Goal: Contribute content: Contribute content

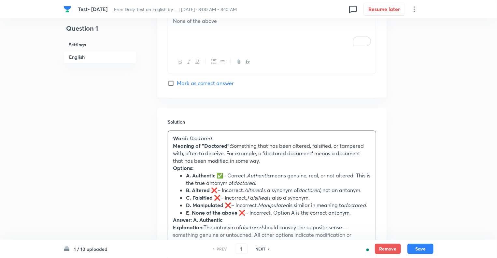
scroll to position [740, 0]
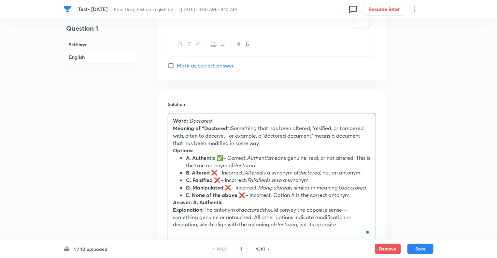
click at [218, 171] on strong "B. Altered ❌" at bounding box center [202, 172] width 32 height 7
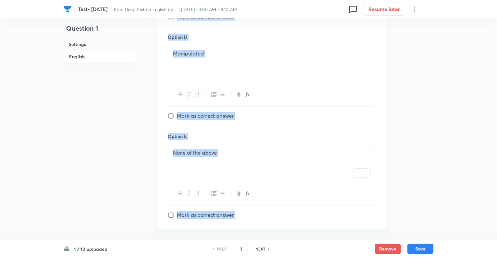
scroll to position [755, 0]
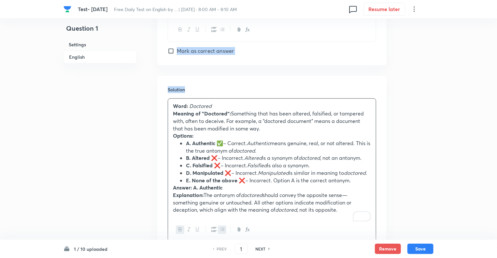
drag, startPoint x: 152, startPoint y: 113, endPoint x: 211, endPoint y: 71, distance: 72.0
copy div "In English Question Select the most appropriate antonym of the given word: Doct…"
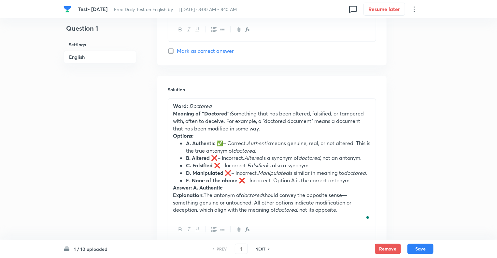
click at [257, 159] on em "Altered" at bounding box center [253, 157] width 18 height 7
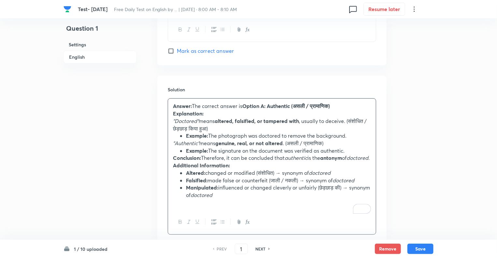
click at [290, 206] on p "To enrich screen reader interactions, please activate Accessibility in Grammarl…" at bounding box center [272, 202] width 198 height 7
click at [314, 210] on div "Answer: The correct answer is Option A: Authentic (असली / प्रामाणिक) Explanatio…" at bounding box center [272, 153] width 208 height 111
click at [421, 249] on button "Save" at bounding box center [421, 248] width 26 height 10
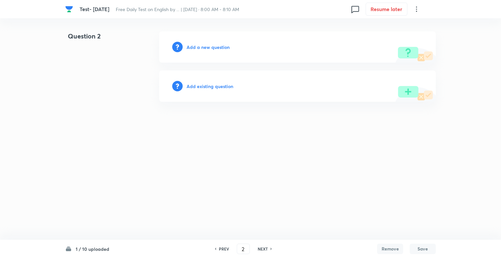
click at [220, 248] on h6 "PREV" at bounding box center [224, 249] width 10 height 6
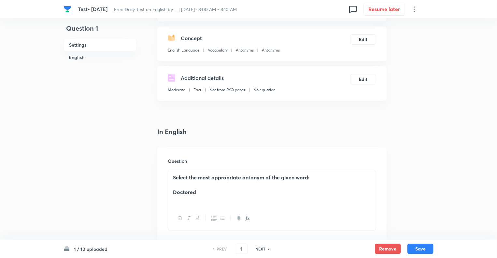
scroll to position [117, 0]
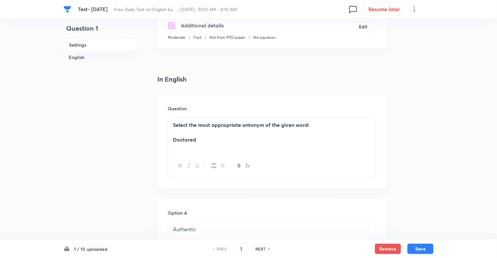
click at [261, 249] on h6 "NEXT" at bounding box center [261, 249] width 10 height 6
type input "2"
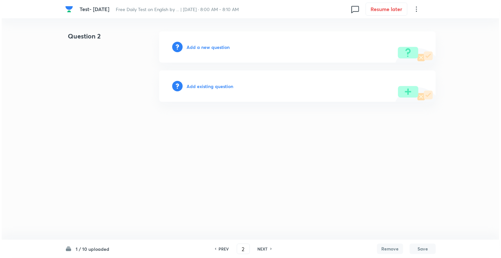
scroll to position [0, 0]
click at [190, 45] on h6 "Add a new question" at bounding box center [207, 47] width 43 height 7
click at [190, 45] on h6 "Choose a question type" at bounding box center [211, 47] width 50 height 7
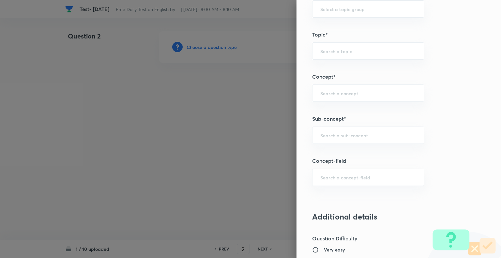
scroll to position [327, 0]
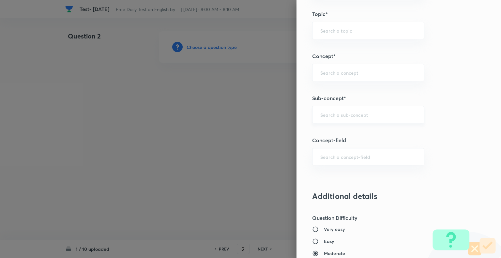
click at [320, 115] on input "text" at bounding box center [368, 114] width 96 height 6
click at [328, 135] on li "Antonyms" at bounding box center [362, 132] width 111 height 12
type input "Antonyms"
type input "English Language"
type input "Vocabulary"
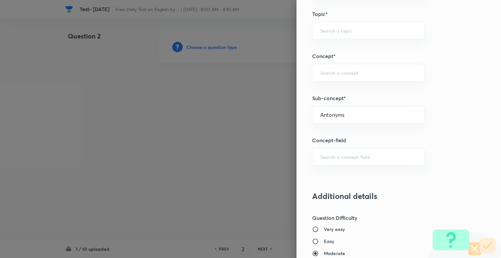
type input "Antonyms"
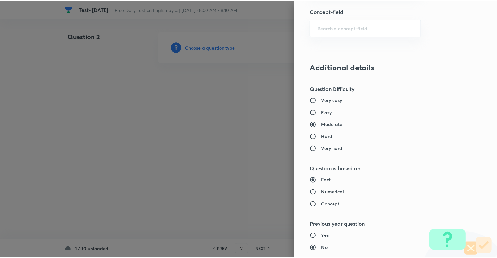
scroll to position [629, 0]
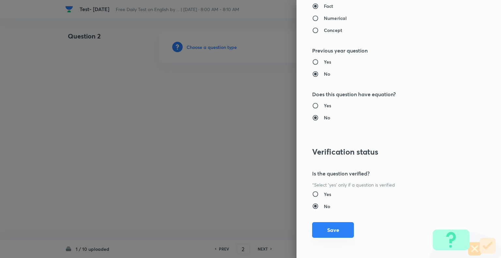
click at [327, 230] on button "Save" at bounding box center [333, 230] width 42 height 16
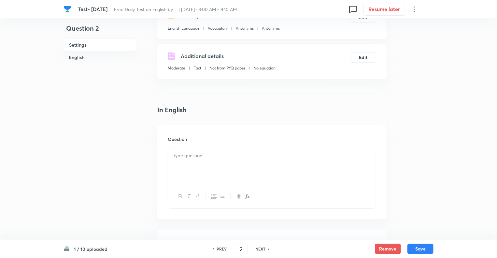
scroll to position [117, 0]
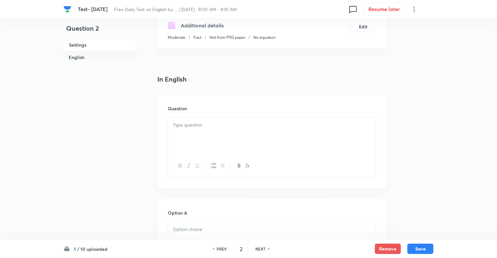
click at [182, 141] on div at bounding box center [272, 135] width 208 height 36
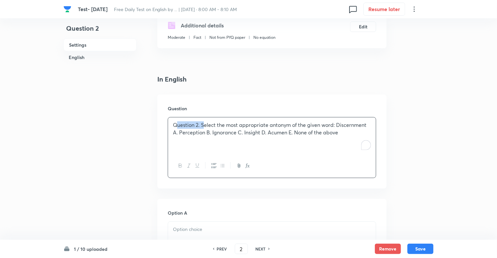
drag, startPoint x: 203, startPoint y: 124, endPoint x: 178, endPoint y: 126, distance: 25.5
click at [178, 126] on p "Question 2. Select the most appropriate antonym of the given word: Discernment …" at bounding box center [272, 128] width 198 height 15
click at [202, 125] on p "Question 2. Select the most appropriate antonym of the given word: Discernment …" at bounding box center [272, 128] width 198 height 15
drag, startPoint x: 202, startPoint y: 125, endPoint x: 162, endPoint y: 124, distance: 39.8
click at [162, 124] on div "Question Question 2. Select the most appropriate antonym of the given word: Dis…" at bounding box center [271, 142] width 229 height 94
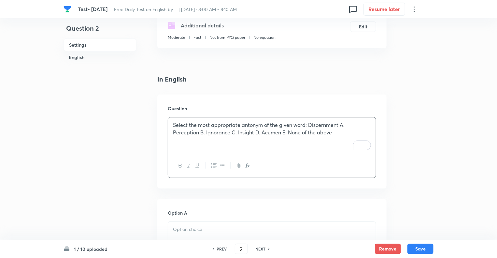
click at [309, 125] on p "Select the most appropriate antonym of the given word: Discernment A. Perceptio…" at bounding box center [272, 128] width 198 height 15
click at [206, 132] on p "Discernment A. Perception B. Ignorance C. Insight D. Acumen E. None of the above" at bounding box center [272, 132] width 198 height 7
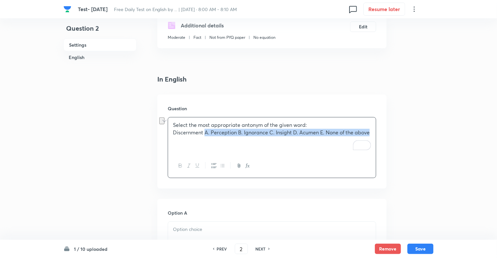
drag, startPoint x: 206, startPoint y: 132, endPoint x: 377, endPoint y: 138, distance: 171.8
click at [377, 138] on div "Question Select the most appropriate antonym of the given word: Discernment A. …" at bounding box center [271, 142] width 229 height 94
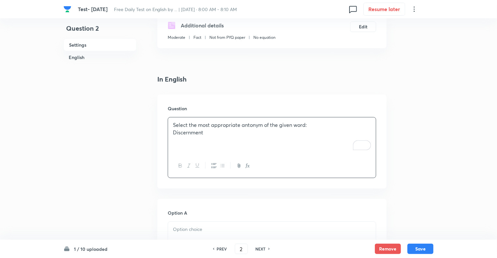
click at [173, 132] on p "Discernment" at bounding box center [272, 132] width 198 height 7
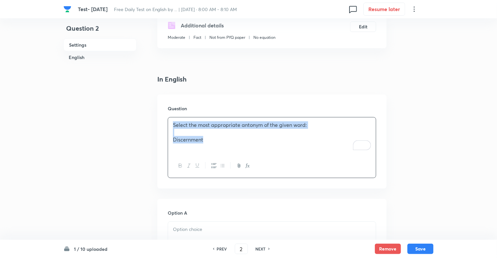
drag, startPoint x: 208, startPoint y: 139, endPoint x: 165, endPoint y: 115, distance: 50.0
click at [165, 115] on div "Question Select the most appropriate antonym of the given word: Discernment" at bounding box center [271, 142] width 229 height 94
click at [180, 165] on icon "button" at bounding box center [180, 165] width 5 height 5
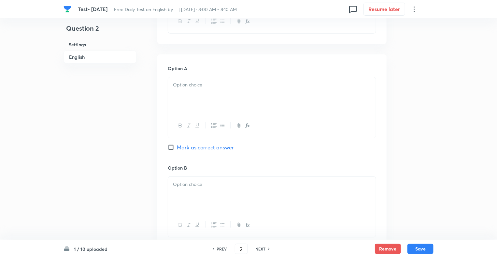
scroll to position [287, 0]
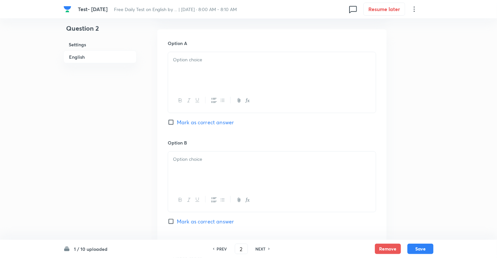
click at [194, 71] on div at bounding box center [272, 70] width 208 height 36
paste div "To enrich screen reader interactions, please activate Accessibility in Grammarl…"
click at [180, 60] on p "A. Perception B. Ignorance C. Insight D. Acumen E. None of the above" at bounding box center [272, 59] width 198 height 7
click at [207, 60] on p "Perception B. Ignorance C. Insight D. Acumen E. None of the above" at bounding box center [272, 59] width 198 height 7
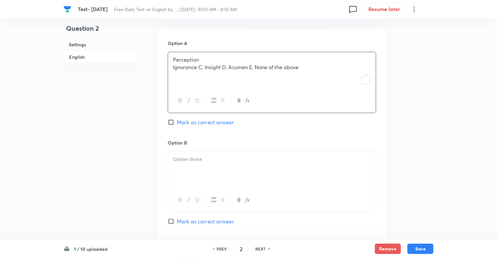
click at [205, 67] on p "Ignorance C. Insight D. Acumen E. None of the above" at bounding box center [272, 67] width 198 height 7
click at [197, 75] on p "Insight D. Acumen E. None of the above" at bounding box center [272, 74] width 198 height 7
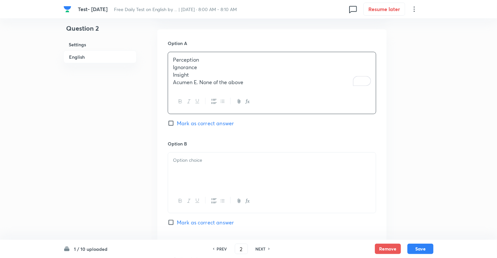
click at [200, 82] on p "Acumen E. None of the above" at bounding box center [272, 82] width 198 height 7
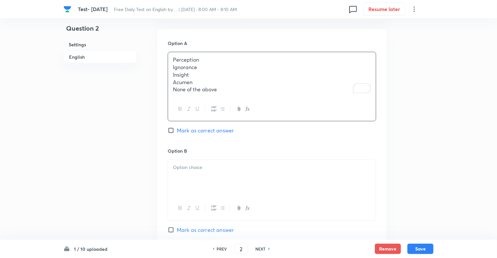
click at [223, 89] on p "None of the above" at bounding box center [272, 89] width 198 height 7
drag, startPoint x: 223, startPoint y: 89, endPoint x: 168, endPoint y: 67, distance: 59.4
click at [168, 67] on html "Test- 6th Oct, 2025 Free Daily Test on English by ... | Oct 6, 2025 · 8:00 AM -…" at bounding box center [248, 208] width 497 height 990
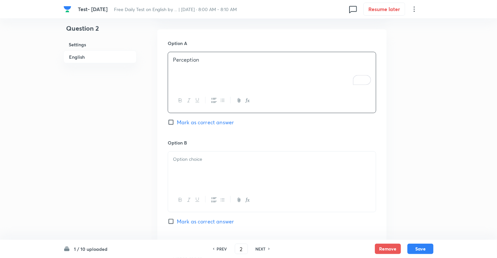
click at [180, 165] on div at bounding box center [272, 170] width 208 height 36
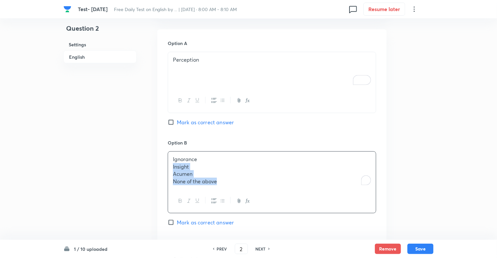
drag, startPoint x: 222, startPoint y: 182, endPoint x: 160, endPoint y: 167, distance: 63.3
click at [115, 183] on div "Question 2 Settings English" at bounding box center [100, 204] width 73 height 919
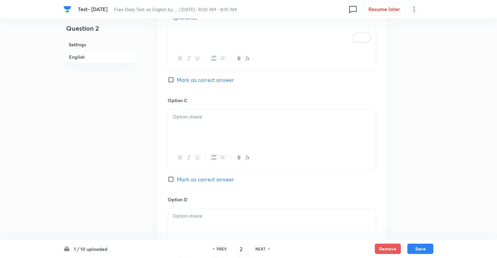
scroll to position [443, 0]
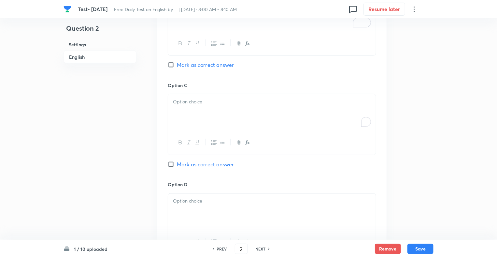
click at [197, 108] on div "To enrich screen reader interactions, please activate Accessibility in Grammarl…" at bounding box center [272, 112] width 208 height 36
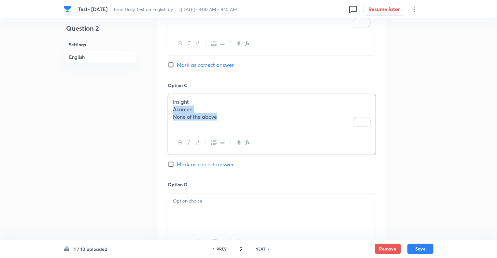
drag, startPoint x: 223, startPoint y: 118, endPoint x: 163, endPoint y: 109, distance: 60.7
click at [163, 109] on div "Option A Perception Mark as correct answer Option B Ignorance Mark as correct a…" at bounding box center [271, 125] width 229 height 504
click at [186, 203] on p "To enrich screen reader interactions, please activate Accessibility in Grammarl…" at bounding box center [272, 200] width 198 height 7
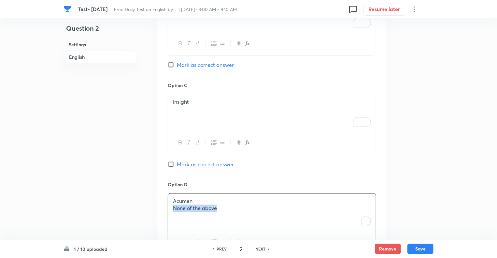
drag, startPoint x: 221, startPoint y: 206, endPoint x: 164, endPoint y: 208, distance: 57.1
click at [164, 208] on div "Option A Perception Mark as correct answer Option B Ignorance Mark as correct a…" at bounding box center [271, 125] width 229 height 504
click at [99, 192] on div "Question 2 Settings English" at bounding box center [100, 47] width 73 height 919
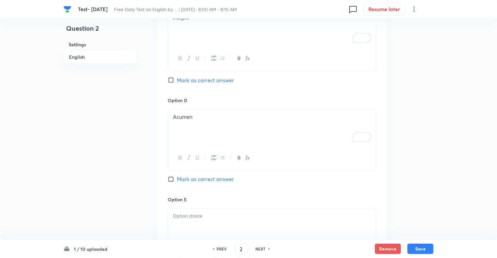
scroll to position [561, 0]
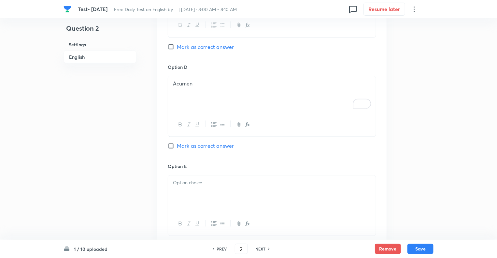
click at [187, 180] on p at bounding box center [272, 182] width 198 height 7
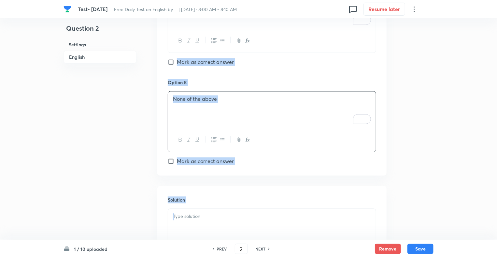
scroll to position [722, 0]
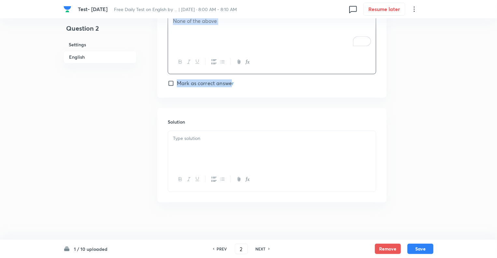
drag, startPoint x: 155, startPoint y: 38, endPoint x: 231, endPoint y: 79, distance: 86.0
copy div "In English Question Select the most appropriate antonym of the given word: Disc…"
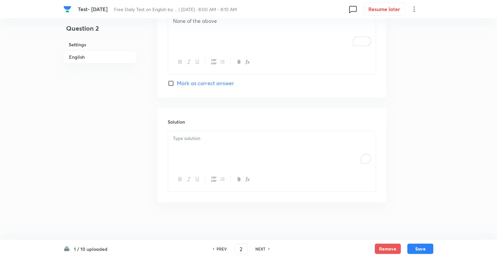
click at [225, 145] on div "To enrich screen reader interactions, please activate Accessibility in Grammarl…" at bounding box center [272, 149] width 208 height 36
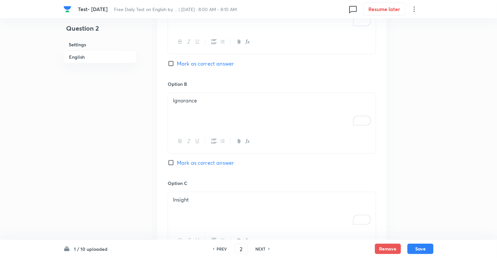
scroll to position [344, 0]
click at [172, 164] on input "Mark as correct answer" at bounding box center [172, 164] width 9 height 7
checkbox input "true"
click at [420, 247] on button "Save" at bounding box center [421, 248] width 26 height 10
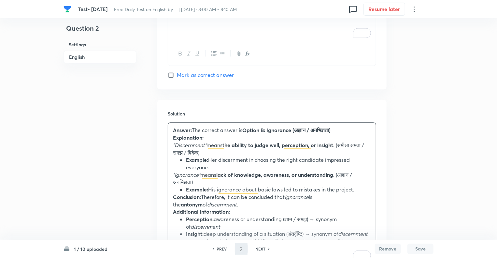
type input "3"
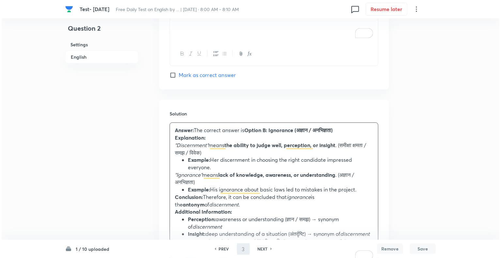
scroll to position [0, 0]
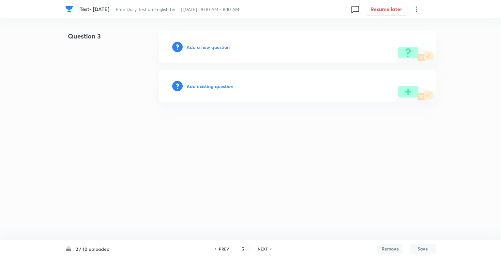
click at [192, 45] on h6 "Add a new question" at bounding box center [207, 47] width 43 height 7
click at [192, 45] on h6 "Choose a question type" at bounding box center [211, 47] width 50 height 7
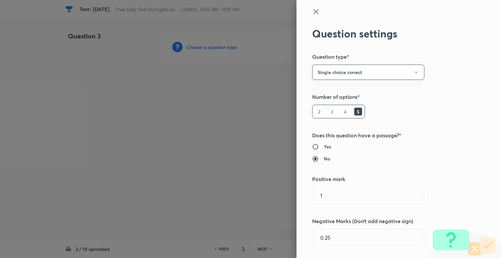
click at [192, 45] on div at bounding box center [250, 129] width 501 height 258
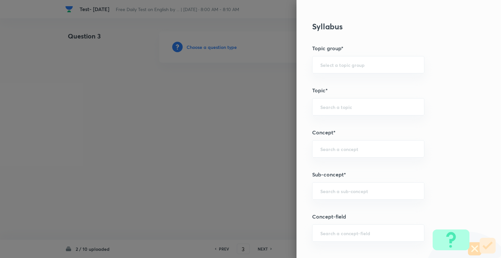
scroll to position [300, 0]
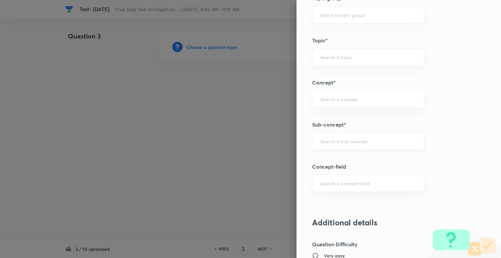
click at [358, 135] on div "​" at bounding box center [368, 140] width 112 height 17
click at [327, 158] on li "Synonyms" at bounding box center [362, 158] width 111 height 12
type input "Synonyms"
type input "English Language"
type input "Vocabulary"
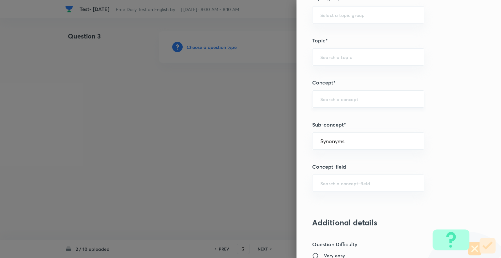
type input "Synonyms"
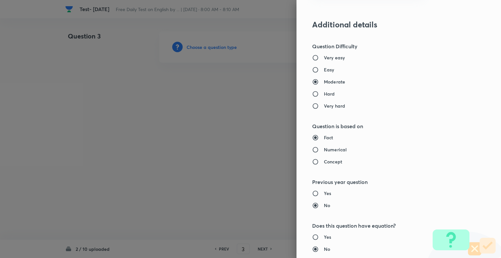
scroll to position [629, 0]
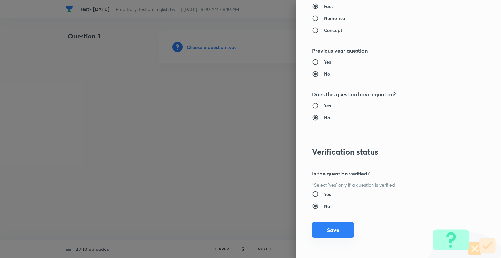
click at [333, 229] on button "Save" at bounding box center [333, 230] width 42 height 16
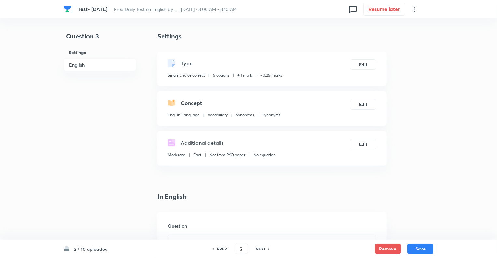
click at [218, 249] on h6 "PREV" at bounding box center [222, 249] width 10 height 6
type input "2"
checkbox input "true"
click at [261, 247] on h6 "NEXT" at bounding box center [261, 249] width 10 height 6
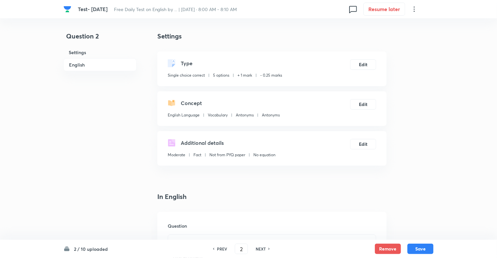
type input "3"
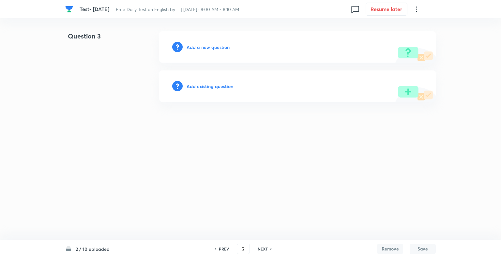
click at [190, 46] on h6 "Add a new question" at bounding box center [207, 47] width 43 height 7
click at [190, 46] on h6 "Choose a question type" at bounding box center [211, 47] width 50 height 7
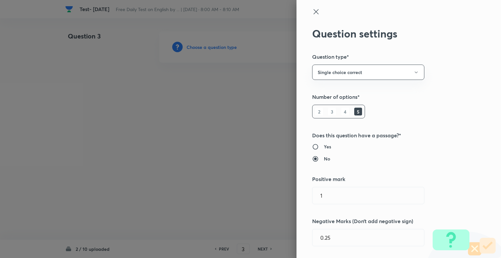
click at [190, 46] on div at bounding box center [250, 129] width 501 height 258
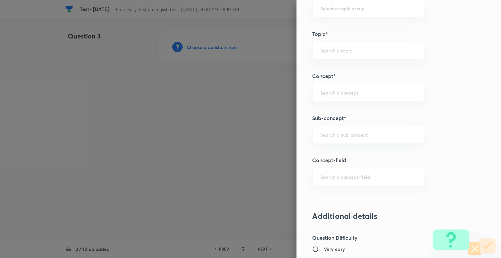
scroll to position [316, 0]
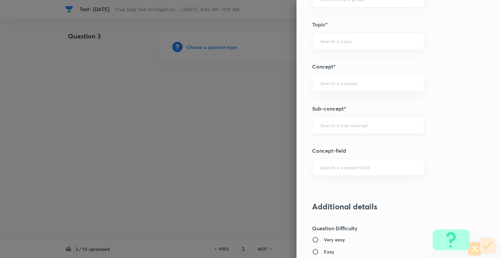
click at [344, 124] on input "text" at bounding box center [368, 125] width 96 height 6
click at [329, 146] on li "Antonyms" at bounding box center [362, 143] width 111 height 12
type input "Antonyms"
type input "English Language"
type input "Vocabulary"
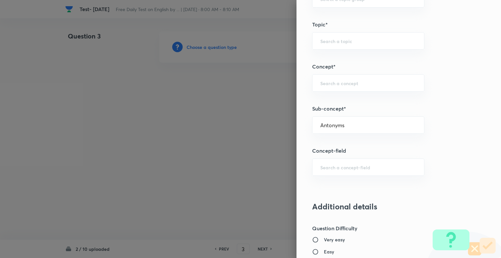
type input "Antonyms"
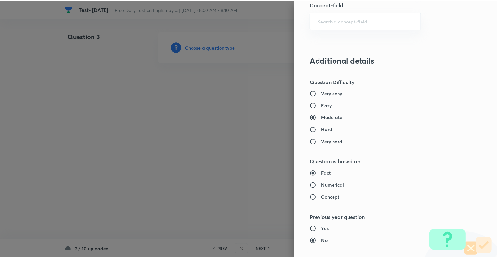
scroll to position [629, 0]
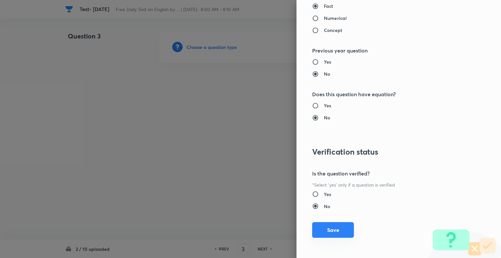
click at [321, 226] on button "Save" at bounding box center [333, 230] width 42 height 16
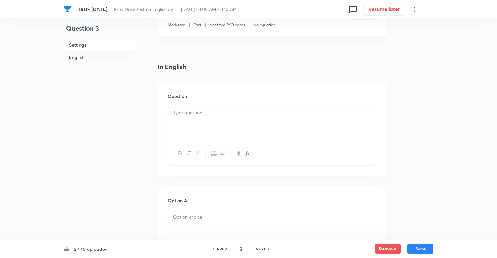
scroll to position [130, 0]
click at [199, 132] on div at bounding box center [272, 122] width 208 height 36
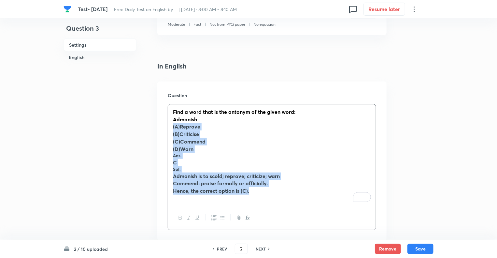
drag, startPoint x: 261, startPoint y: 191, endPoint x: 171, endPoint y: 129, distance: 109.0
click at [171, 129] on div "Find a word that is the antonym of the given word: Admonish (A)Reprove (B)Criti…" at bounding box center [272, 155] width 208 height 102
click at [179, 218] on icon "button" at bounding box center [180, 217] width 5 height 5
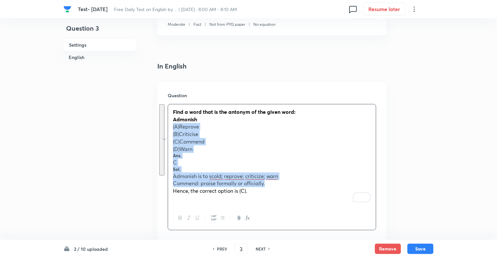
click at [216, 184] on span "Commend: praise formally or officially." at bounding box center [219, 183] width 92 height 7
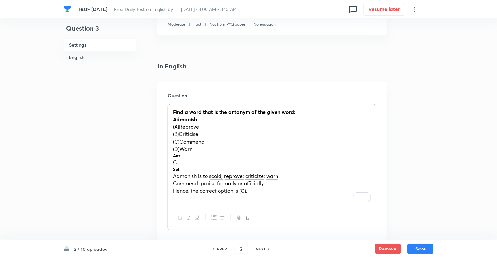
click at [171, 156] on div "Find a word that is the antonym of the given word: Admonish (A)Reprove (B)Criti…" at bounding box center [272, 155] width 208 height 102
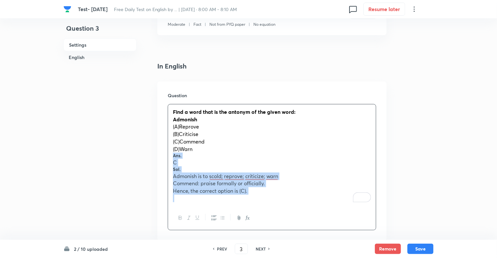
drag, startPoint x: 171, startPoint y: 156, endPoint x: 269, endPoint y: 202, distance: 108.3
click at [269, 202] on div "Find a word that is the antonym of the given word: Admonish (A)Reprove (B)Criti…" at bounding box center [272, 155] width 208 height 102
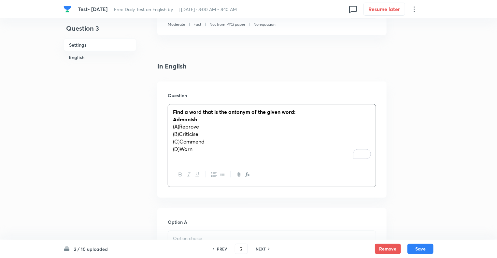
click at [180, 127] on span "(A)Reprove" at bounding box center [186, 126] width 26 height 7
click at [175, 120] on strong "Admonish" at bounding box center [185, 119] width 24 height 7
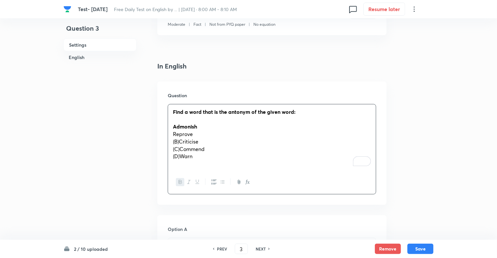
click at [179, 141] on span "(B)Criticise" at bounding box center [185, 141] width 25 height 7
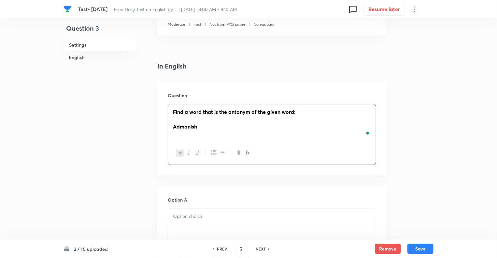
click at [177, 220] on p at bounding box center [272, 215] width 198 height 7
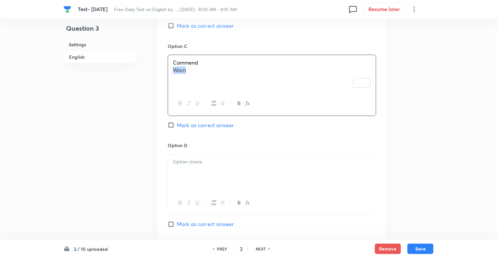
drag, startPoint x: 192, startPoint y: 72, endPoint x: 158, endPoint y: 70, distance: 33.6
click at [158, 70] on div "Option A Reprove [PERSON_NAME] as correct answer Option B Criticise [PERSON_NAM…" at bounding box center [271, 86] width 229 height 504
click at [184, 174] on div "To enrich screen reader interactions, please activate Accessibility in Grammarl…" at bounding box center [272, 172] width 208 height 36
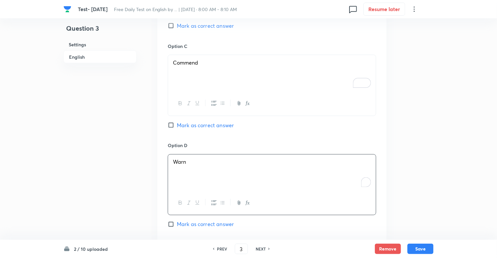
click at [138, 178] on div "Question 3 Settings English Settings Type Single choice correct 5 options + 1 m…" at bounding box center [249, 8] width 370 height 919
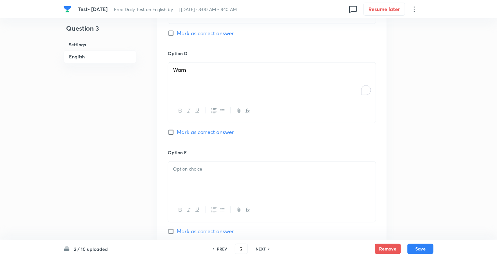
scroll to position [587, 0]
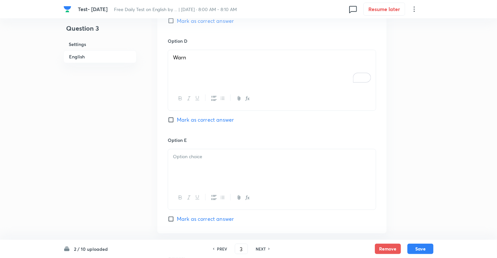
click at [189, 166] on div at bounding box center [272, 167] width 208 height 36
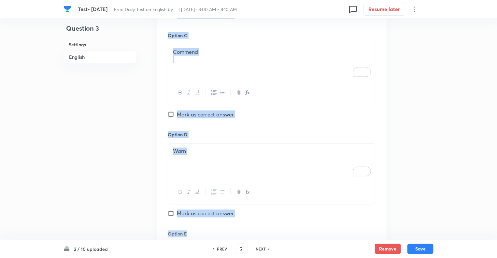
scroll to position [630, 0]
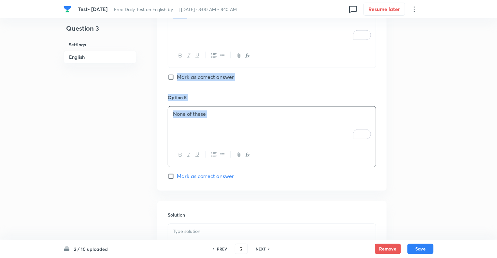
drag, startPoint x: 154, startPoint y: 133, endPoint x: 222, endPoint y: 170, distance: 76.9
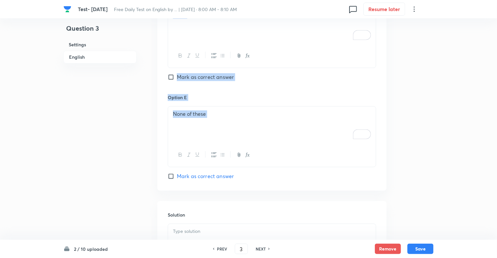
copy div "In English Question Find a word that is the antonym of the given word: Admonish…"
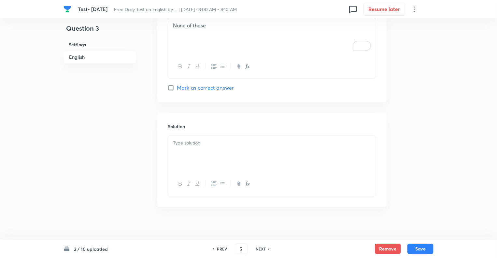
scroll to position [722, 0]
click at [188, 141] on div "To enrich screen reader interactions, please activate Accessibility in Grammarl…" at bounding box center [272, 149] width 208 height 36
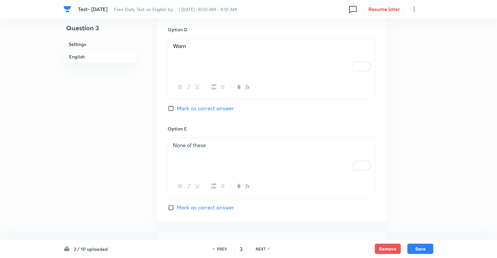
scroll to position [579, 0]
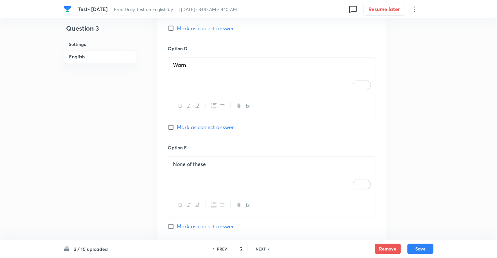
click at [171, 27] on input "Mark as correct answer" at bounding box center [172, 28] width 9 height 7
checkbox input "true"
click at [424, 251] on button "Save" at bounding box center [421, 248] width 26 height 10
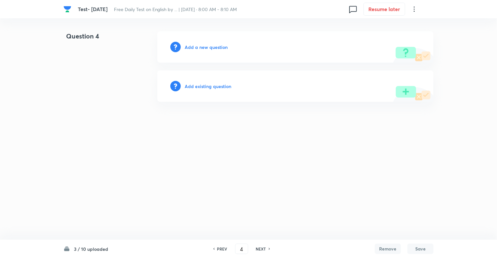
scroll to position [0, 0]
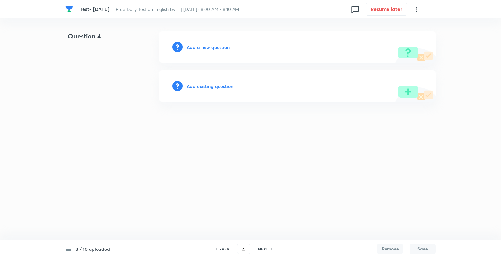
click at [221, 249] on h6 "PREV" at bounding box center [224, 249] width 10 height 6
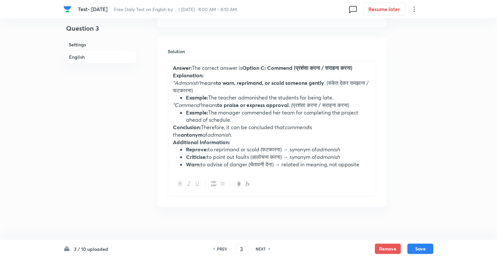
scroll to position [797, 0]
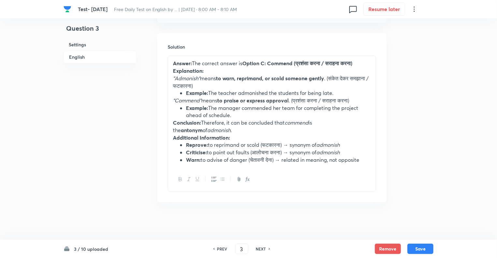
click at [263, 248] on h6 "NEXT" at bounding box center [261, 249] width 10 height 6
type input "4"
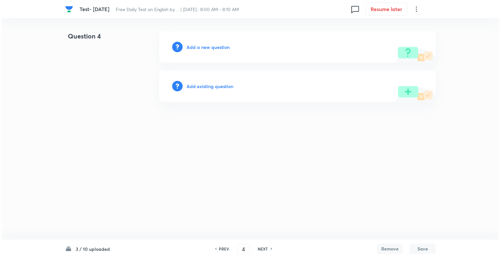
scroll to position [0, 0]
click at [191, 47] on h6 "Add a new question" at bounding box center [207, 47] width 43 height 7
click at [191, 47] on h6 "Choose a question type" at bounding box center [211, 47] width 50 height 7
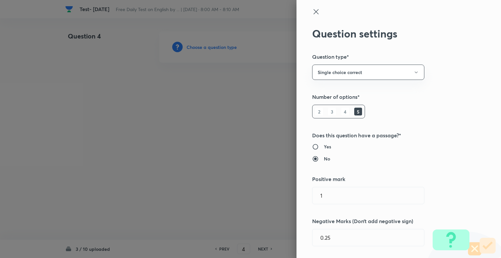
click at [191, 47] on div at bounding box center [250, 129] width 501 height 258
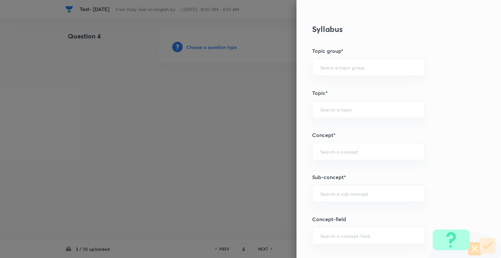
scroll to position [305, 0]
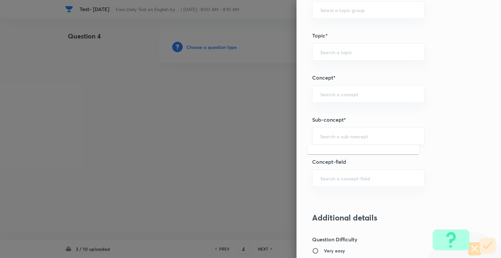
click at [366, 135] on input "text" at bounding box center [368, 136] width 96 height 6
click at [322, 135] on input "syynonym" at bounding box center [368, 136] width 96 height 6
click at [338, 137] on input "synonym" at bounding box center [368, 136] width 96 height 6
click at [328, 152] on li "Synonyms" at bounding box center [362, 154] width 111 height 12
type input "Synonyms"
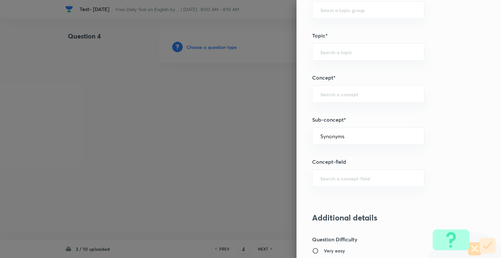
type input "English Language"
type input "Vocabulary"
type input "Synonyms"
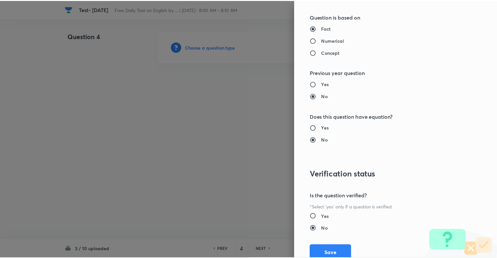
scroll to position [629, 0]
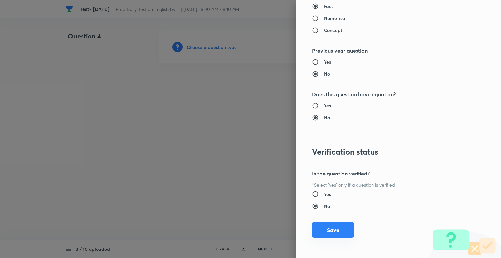
click at [323, 229] on button "Save" at bounding box center [333, 230] width 42 height 16
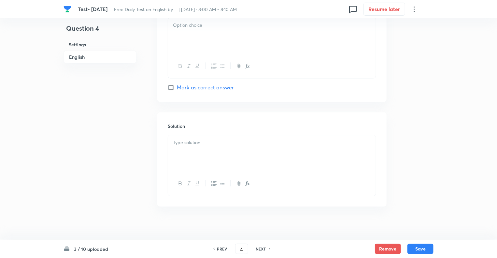
scroll to position [722, 0]
click at [228, 161] on div "To enrich screen reader interactions, please activate Accessibility in Grammarl…" at bounding box center [272, 149] width 208 height 36
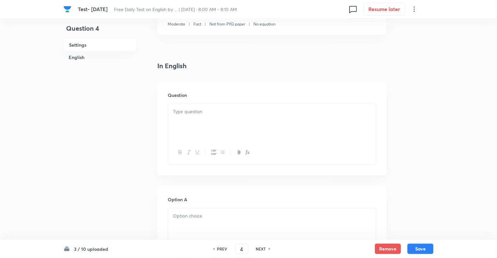
scroll to position [123, 0]
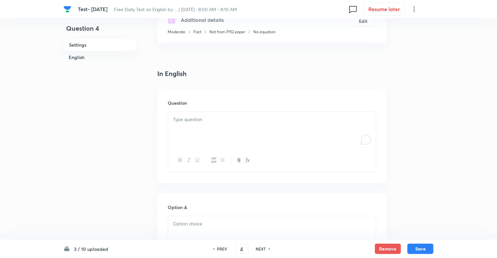
click at [179, 134] on div "To enrich screen reader interactions, please activate Accessibility in Grammarl…" at bounding box center [272, 130] width 208 height 36
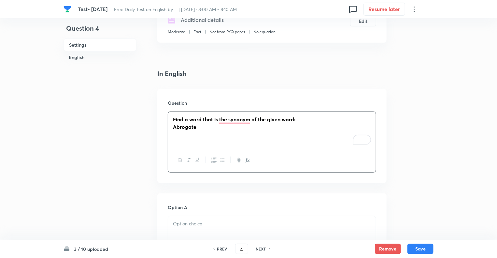
click at [172, 125] on div "Find a word that is the synonym of the given word: Abrogate" at bounding box center [272, 130] width 208 height 36
click at [242, 120] on strong "Find a word that is the synonym of the given word:" at bounding box center [234, 119] width 123 height 7
click at [231, 120] on strong "Find a word that is the synonym of the given word:" at bounding box center [234, 119] width 123 height 7
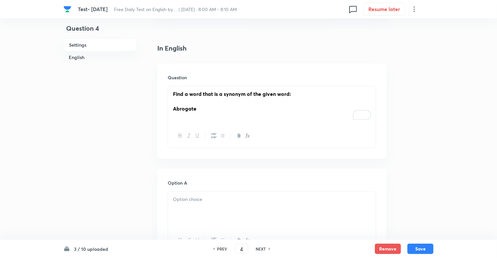
scroll to position [149, 0]
click at [176, 201] on p at bounding box center [272, 198] width 198 height 7
drag, startPoint x: 191, startPoint y: 197, endPoint x: 169, endPoint y: 197, distance: 21.8
click at [169, 197] on div "Abolish" at bounding box center [272, 209] width 208 height 36
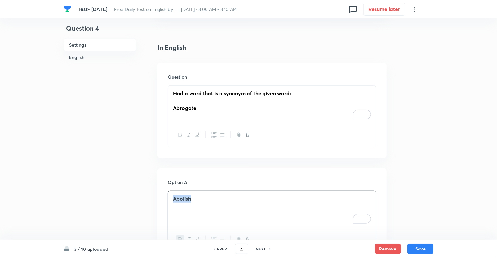
click at [179, 236] on button "button" at bounding box center [180, 239] width 8 height 8
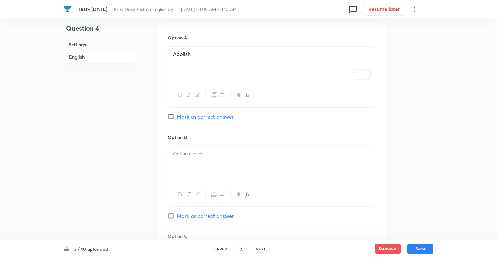
scroll to position [344, 0]
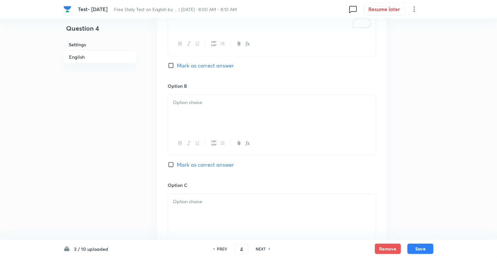
click at [190, 117] on div at bounding box center [272, 113] width 208 height 36
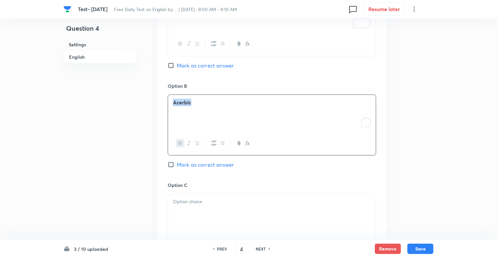
drag, startPoint x: 201, startPoint y: 100, endPoint x: 162, endPoint y: 100, distance: 39.4
click at [162, 100] on div "Option A Abolish Mark as correct answer Option B Acerbic Mark as correct answer…" at bounding box center [271, 225] width 229 height 504
click at [179, 143] on icon "button" at bounding box center [180, 142] width 5 height 5
click at [190, 219] on div "To enrich screen reader interactions, please activate Accessibility in Grammarl…" at bounding box center [272, 212] width 208 height 36
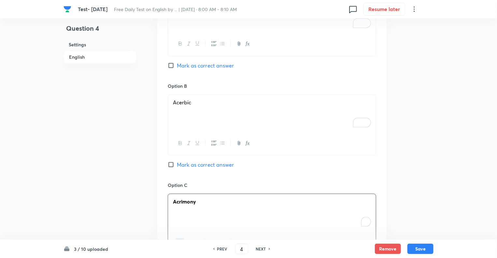
click at [109, 190] on div "Question 4 Settings English" at bounding box center [100, 181] width 73 height 988
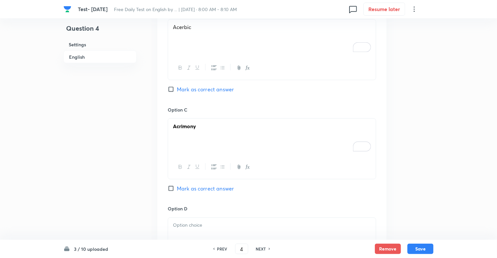
scroll to position [436, 0]
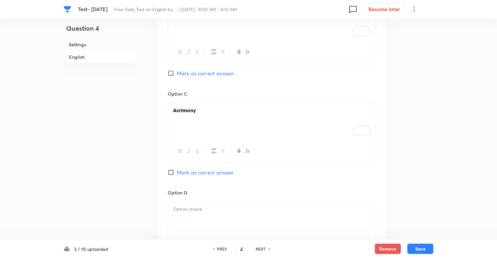
click at [199, 110] on p "Acrimony" at bounding box center [272, 110] width 198 height 7
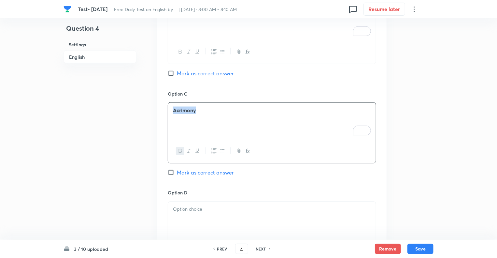
drag, startPoint x: 199, startPoint y: 110, endPoint x: 170, endPoint y: 110, distance: 28.7
click at [170, 110] on div "Acrimony" at bounding box center [272, 121] width 208 height 36
click at [178, 153] on button "button" at bounding box center [180, 151] width 8 height 8
click at [206, 218] on div "To enrich screen reader interactions, please activate Accessibility in Grammarl…" at bounding box center [272, 220] width 208 height 36
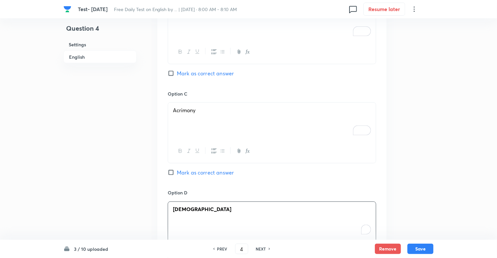
click at [124, 204] on div "Question 4 Settings English" at bounding box center [100, 90] width 73 height 988
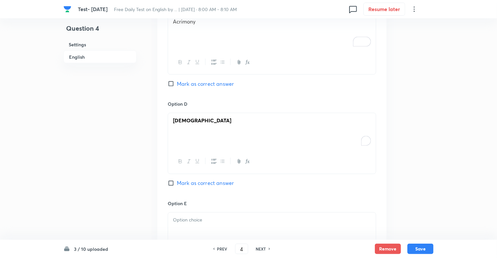
scroll to position [540, 0]
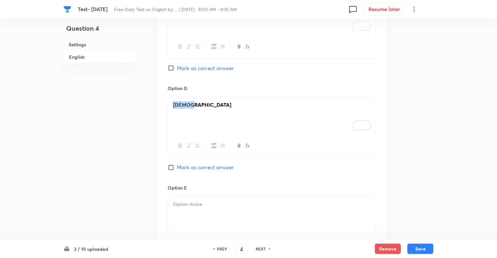
drag, startPoint x: 200, startPoint y: 101, endPoint x: 169, endPoint y: 102, distance: 30.6
click at [169, 102] on div "Adduce" at bounding box center [272, 115] width 208 height 36
click at [180, 144] on icon "button" at bounding box center [180, 145] width 5 height 5
click at [202, 217] on div "To enrich screen reader interactions, please activate Accessibility in Grammarl…" at bounding box center [272, 215] width 208 height 36
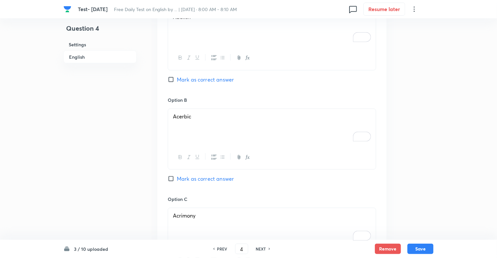
scroll to position [305, 0]
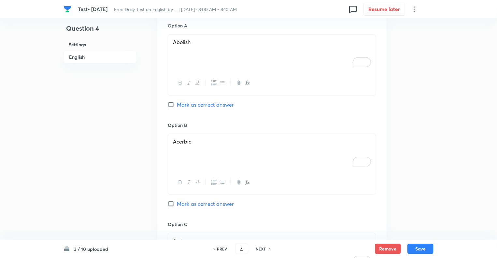
click at [169, 102] on input "Mark as correct answer" at bounding box center [172, 104] width 9 height 7
checkbox input "true"
click at [418, 251] on button "Save" at bounding box center [421, 248] width 26 height 10
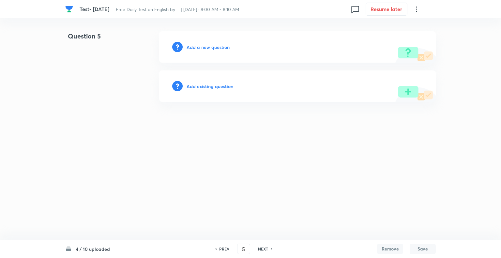
click at [221, 247] on h6 "PREV" at bounding box center [224, 249] width 10 height 6
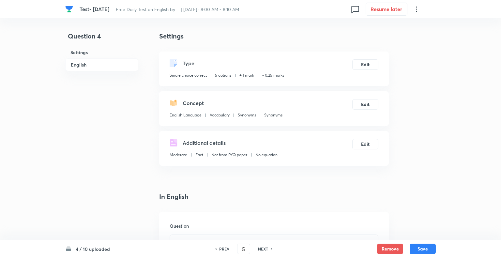
type input "4"
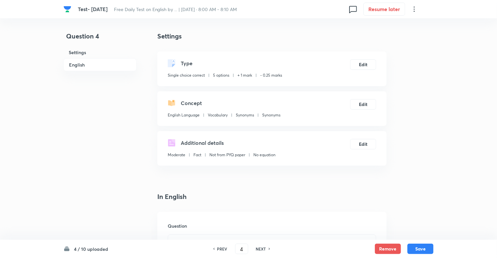
checkbox input "true"
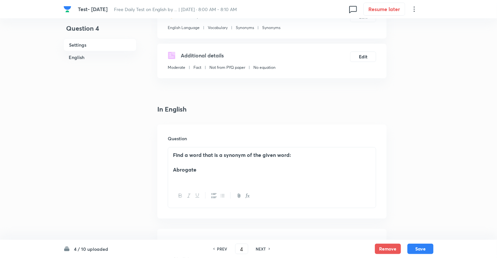
scroll to position [104, 0]
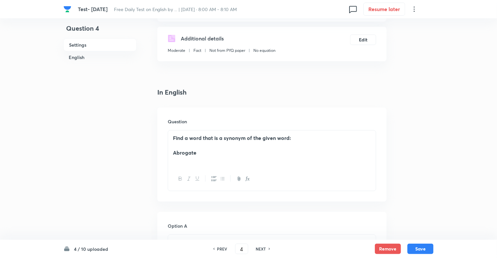
click at [257, 247] on h6 "NEXT" at bounding box center [261, 249] width 10 height 6
type input "5"
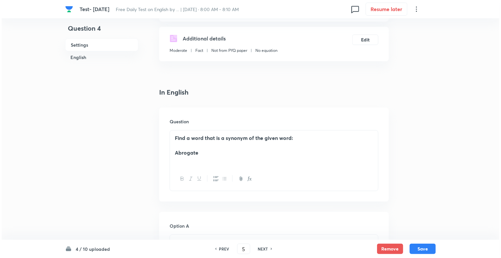
scroll to position [0, 0]
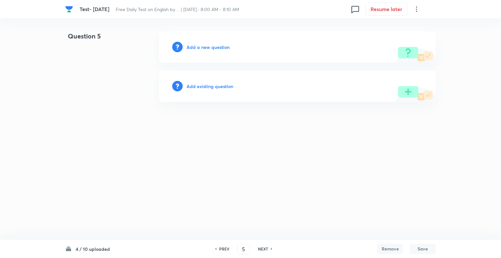
click at [190, 48] on h6 "Add a new question" at bounding box center [207, 47] width 43 height 7
click at [190, 48] on h6 "Choose a question type" at bounding box center [211, 47] width 50 height 7
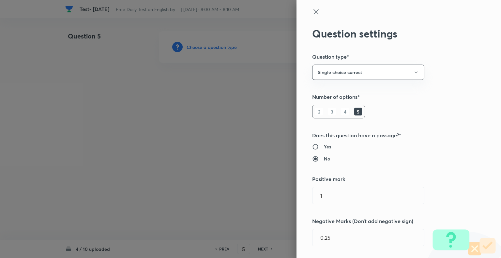
click at [190, 48] on div at bounding box center [250, 129] width 501 height 258
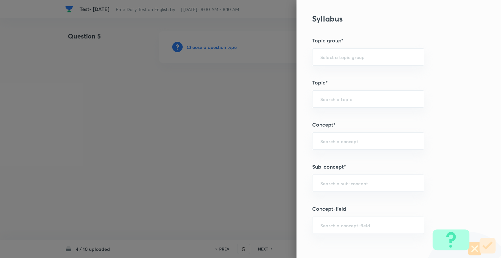
scroll to position [262, 0]
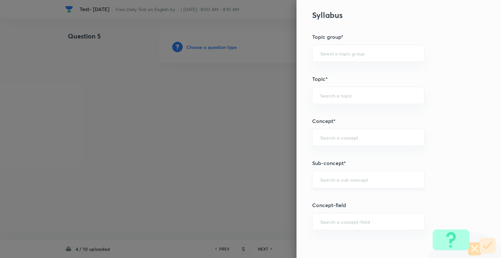
click at [351, 172] on div "​" at bounding box center [368, 179] width 112 height 17
click at [324, 197] on li "Synonyms" at bounding box center [362, 197] width 111 height 12
type input "Synonyms"
type input "English Language"
type input "Vocabulary"
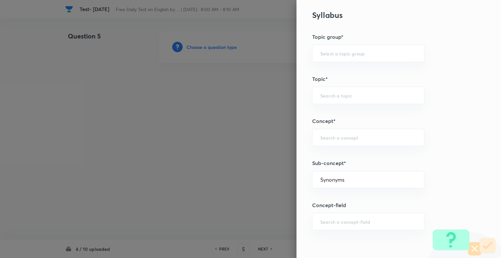
type input "Synonyms"
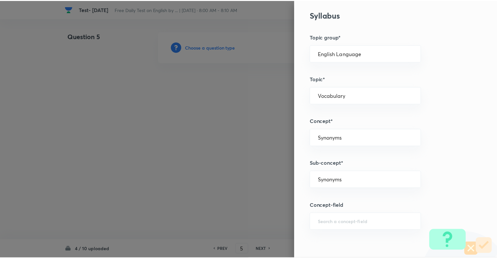
scroll to position [629, 0]
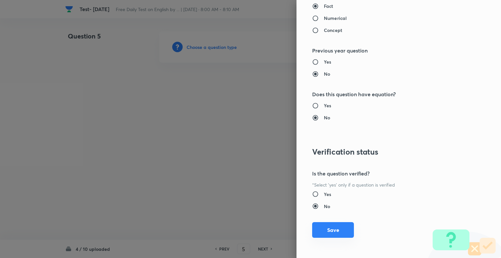
click at [327, 224] on button "Save" at bounding box center [333, 230] width 42 height 16
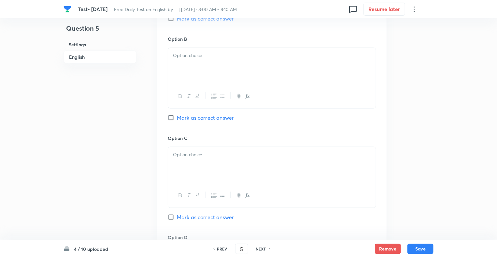
scroll to position [722, 0]
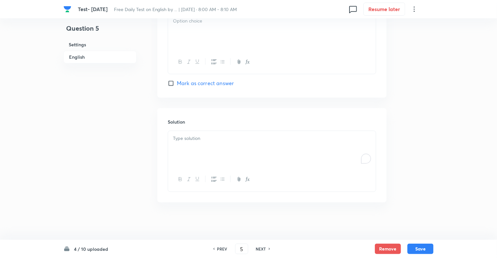
click at [219, 146] on div "To enrich screen reader interactions, please activate Accessibility in Grammarl…" at bounding box center [272, 149] width 208 height 36
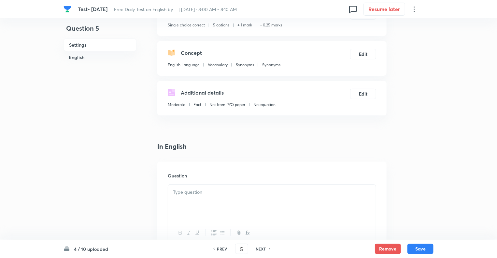
scroll to position [32, 0]
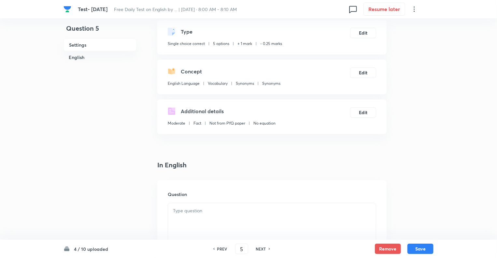
click at [182, 221] on div at bounding box center [272, 221] width 208 height 36
click at [180, 216] on div "To enrich screen reader interactions, please activate Accessibility in Grammarl…" at bounding box center [272, 221] width 208 height 36
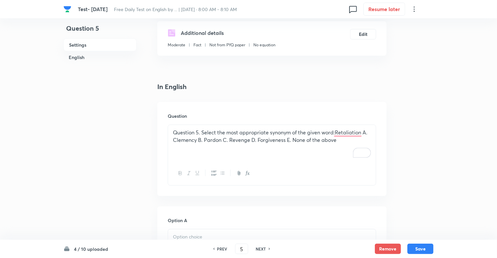
scroll to position [188, 0]
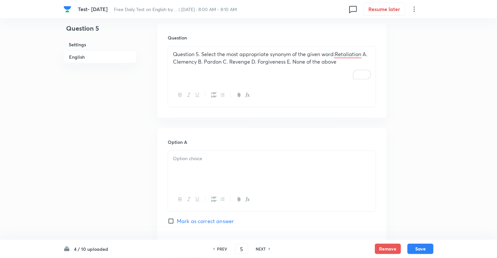
click at [319, 66] on div "Question 5. Select the most appropriate synonym of the given word:Retaliation A…" at bounding box center [272, 65] width 208 height 36
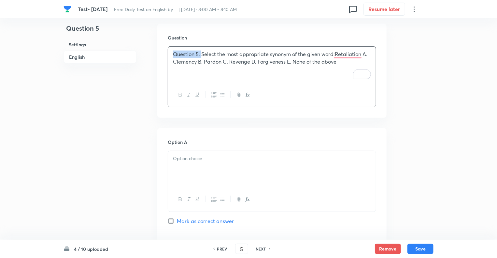
drag, startPoint x: 202, startPoint y: 53, endPoint x: 146, endPoint y: 56, distance: 56.1
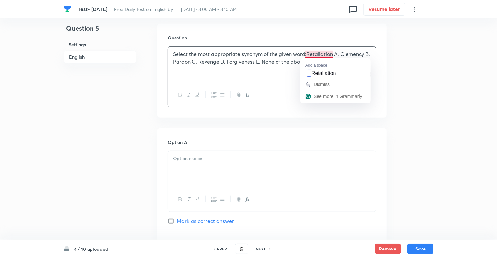
click at [309, 56] on p "Select the most appropriate synonym of the given word:Retaliation A. Clemency B…" at bounding box center [272, 58] width 198 height 15
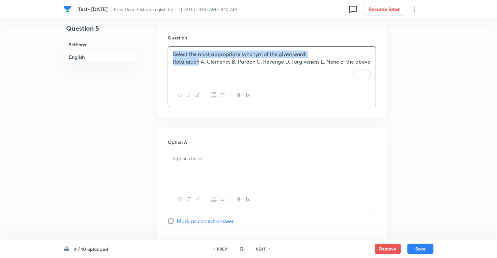
click at [180, 94] on icon "button" at bounding box center [180, 94] width 5 height 5
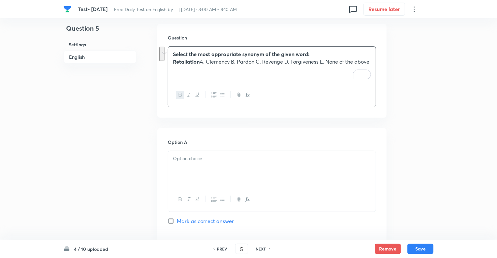
click at [206, 61] on p "Retaliation A. Clemency B. Pardon C. Revenge D. Forgiveness E. None of the above" at bounding box center [272, 61] width 198 height 7
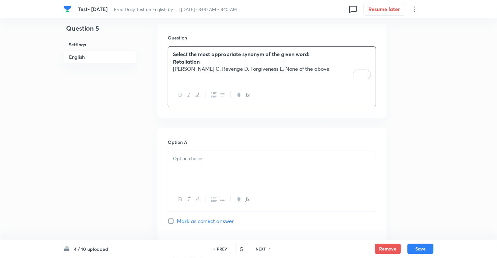
click at [203, 74] on div "Select the most appropriate synonym of the given word: Retaliation Clemency B. …" at bounding box center [272, 65] width 208 height 36
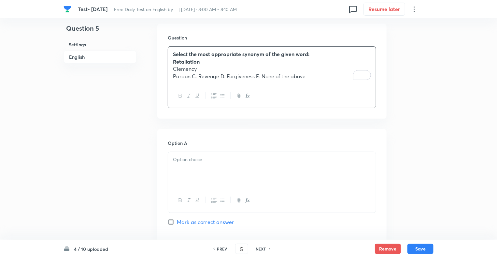
click at [197, 77] on p "Pardon C. Revenge D. Forgiveness E. None of the above" at bounding box center [272, 76] width 198 height 7
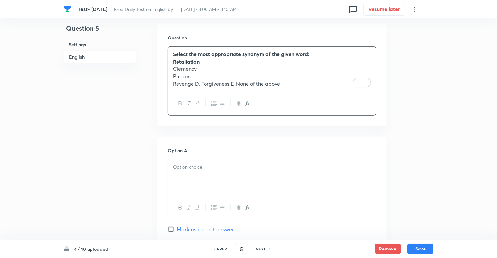
click at [201, 84] on p "Revenge D. Forgiveness E. None of the above" at bounding box center [272, 83] width 198 height 7
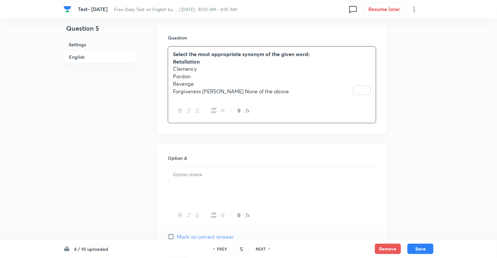
click at [207, 92] on p "Forgiveness E. None of the above" at bounding box center [272, 91] width 198 height 7
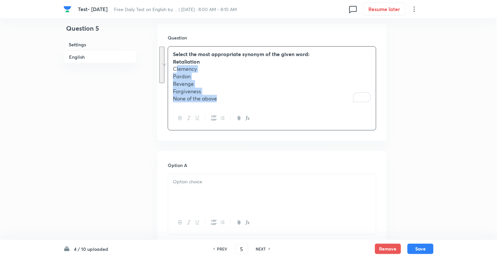
drag, startPoint x: 219, startPoint y: 97, endPoint x: 170, endPoint y: 72, distance: 55.5
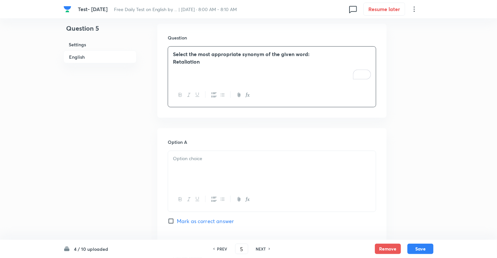
click at [172, 59] on div "Select the most appropriate synonym of the given word: Retaliation" at bounding box center [272, 65] width 208 height 36
click at [186, 168] on div "To enrich screen reader interactions, please activate Accessibility in Grammarl…" at bounding box center [272, 169] width 208 height 36
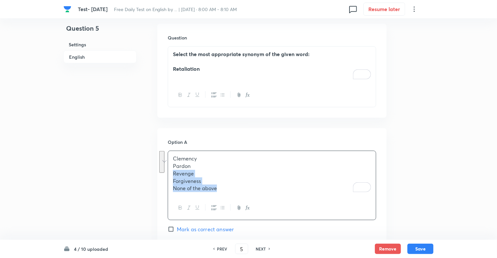
drag, startPoint x: 220, startPoint y: 188, endPoint x: 167, endPoint y: 170, distance: 56.6
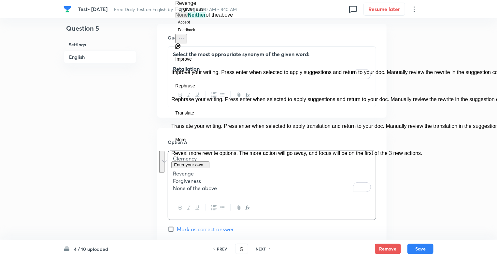
click at [169, 164] on div "Clemency Pardon Revenge Forgiveness None of the above" at bounding box center [272, 173] width 208 height 45
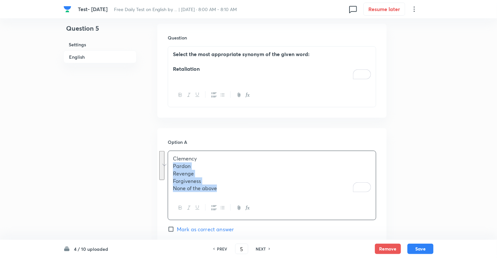
drag, startPoint x: 169, startPoint y: 164, endPoint x: 234, endPoint y: 196, distance: 71.6
click at [234, 196] on div "Clemency Pardon Revenge Forgiveness None of the above" at bounding box center [272, 185] width 209 height 69
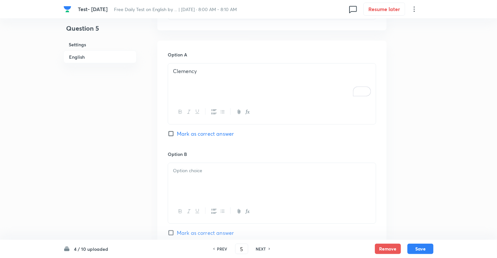
scroll to position [305, 0]
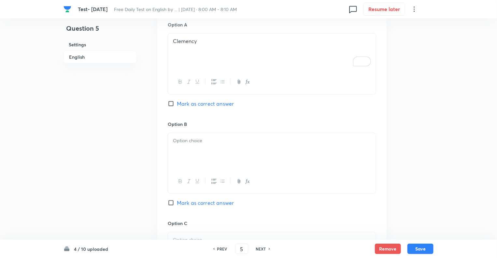
click at [183, 131] on div "Option B Mark as correct answer" at bounding box center [272, 170] width 209 height 99
click at [177, 142] on p at bounding box center [272, 140] width 198 height 7
drag, startPoint x: 226, startPoint y: 162, endPoint x: 167, endPoint y: 145, distance: 61.1
click at [167, 145] on div "Option A Clemency Mark as correct answer Option B Pardon Revenge Forgiveness No…" at bounding box center [271, 263] width 229 height 505
click at [124, 170] on div "Question 5 Settings English" at bounding box center [100, 223] width 73 height 994
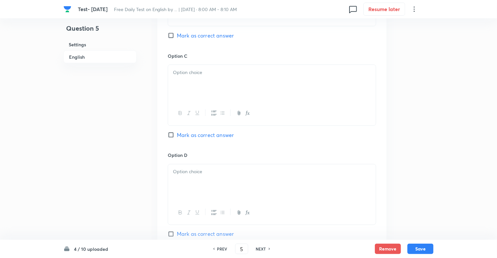
scroll to position [475, 0]
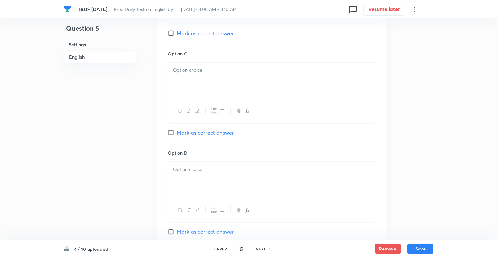
click at [187, 75] on div at bounding box center [272, 81] width 208 height 36
drag, startPoint x: 190, startPoint y: 79, endPoint x: 171, endPoint y: 78, distance: 19.3
click at [171, 78] on div "Revenge Forgiveness None of the above" at bounding box center [272, 81] width 208 height 36
click at [180, 167] on p "To enrich screen reader interactions, please activate Accessibility in Grammarl…" at bounding box center [272, 169] width 198 height 7
drag, startPoint x: 172, startPoint y: 181, endPoint x: 139, endPoint y: 181, distance: 32.9
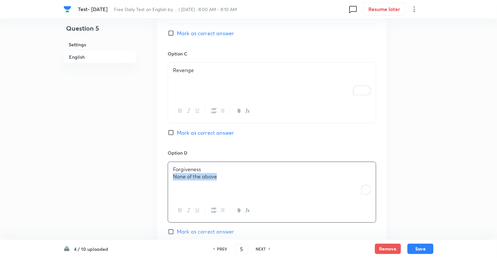
click at [139, 181] on div "Question 5 Settings English Settings Type Single choice correct 5 options + 1 m…" at bounding box center [249, 53] width 370 height 994
click at [71, 199] on div "Question 5 Settings English" at bounding box center [100, 53] width 73 height 994
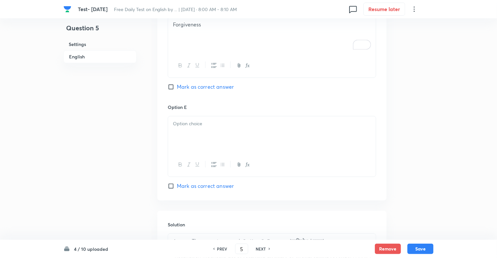
scroll to position [644, 0]
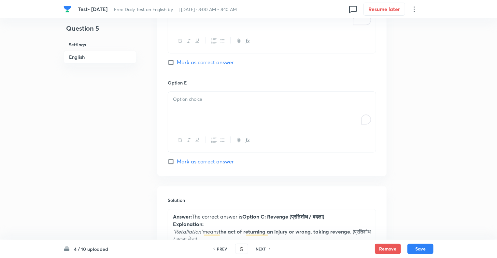
click at [183, 101] on p "To enrich screen reader interactions, please activate Accessibility in Grammarl…" at bounding box center [272, 98] width 198 height 7
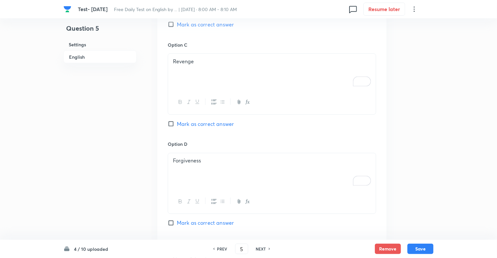
scroll to position [475, 0]
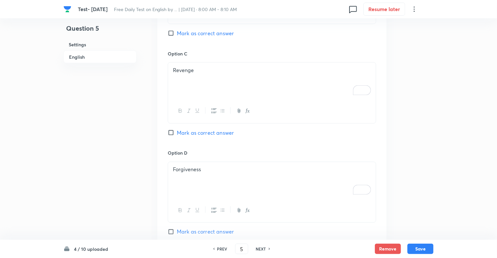
click at [170, 131] on input "Mark as correct answer" at bounding box center [172, 132] width 9 height 7
checkbox input "true"
click at [420, 249] on button "Save" at bounding box center [421, 248] width 26 height 10
type input "6"
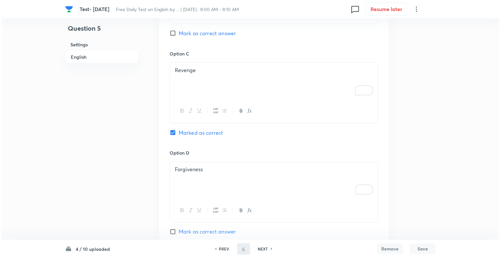
scroll to position [0, 0]
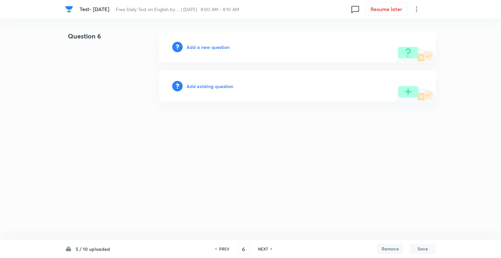
click at [190, 47] on h6 "Add a new question" at bounding box center [207, 47] width 43 height 7
click at [190, 47] on h6 "Choose a question type" at bounding box center [211, 47] width 50 height 7
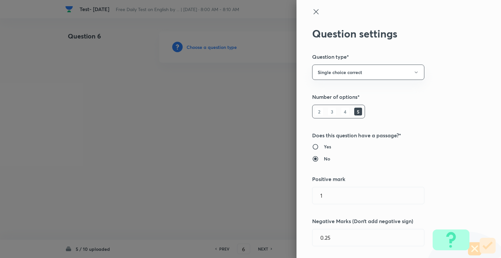
click at [190, 47] on div at bounding box center [250, 129] width 501 height 258
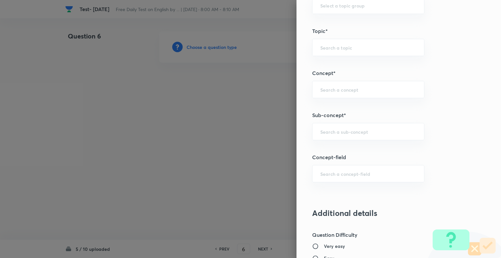
scroll to position [328, 0]
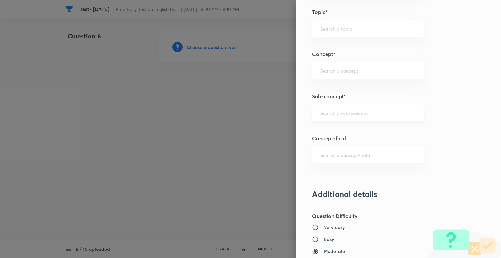
click at [371, 108] on div "​" at bounding box center [368, 112] width 112 height 17
type input "Synonyms"
type input "English Language"
type input "Vocabulary"
type input "Synonyms"
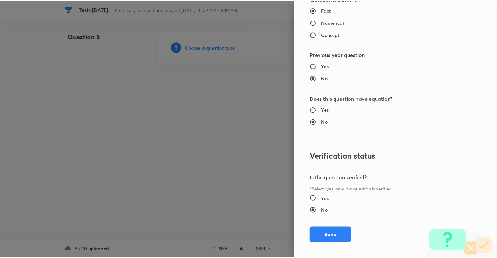
scroll to position [629, 0]
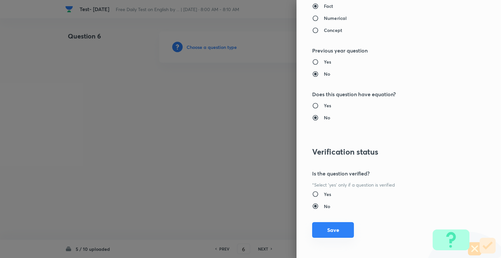
click at [335, 222] on button "Save" at bounding box center [333, 230] width 42 height 16
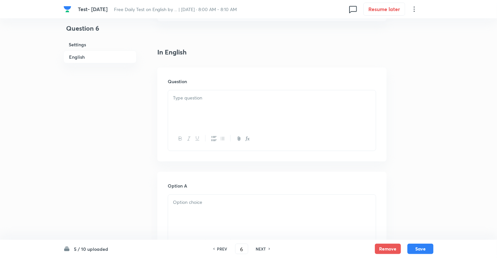
scroll to position [169, 0]
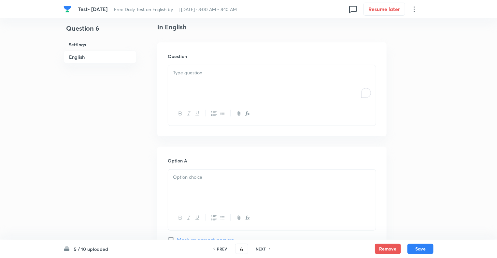
click at [198, 68] on div "To enrich screen reader interactions, please activate Accessibility in Grammarl…" at bounding box center [272, 83] width 208 height 36
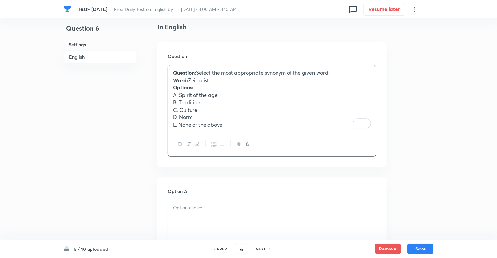
click at [170, 80] on div "Question: Select the most appropriate synonym of the given word: Word: Zeitgeis…" at bounding box center [272, 98] width 208 height 67
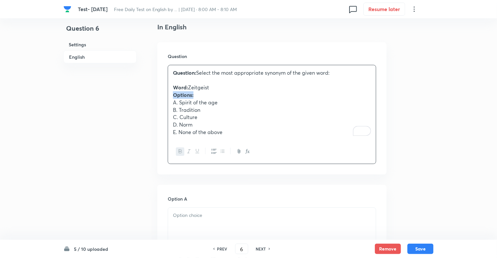
drag, startPoint x: 199, startPoint y: 95, endPoint x: 167, endPoint y: 94, distance: 32.9
click at [167, 94] on div "Question Question: Select the most appropriate synonym of the given word: ﻿ Wor…" at bounding box center [271, 108] width 229 height 132
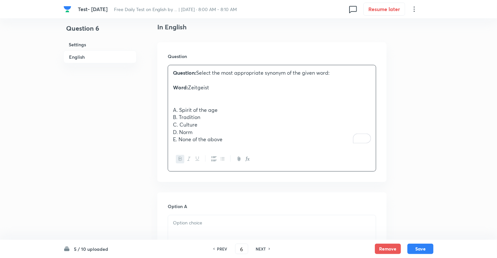
click at [179, 110] on p "A. Spirit of the age" at bounding box center [272, 109] width 198 height 7
click at [180, 116] on p "B. Tradition" at bounding box center [272, 116] width 198 height 7
click at [179, 124] on p "C. Culture" at bounding box center [272, 124] width 198 height 7
click at [179, 132] on p "D. Norm" at bounding box center [272, 131] width 198 height 7
click at [178, 142] on p "E. None of the above" at bounding box center [272, 139] width 198 height 7
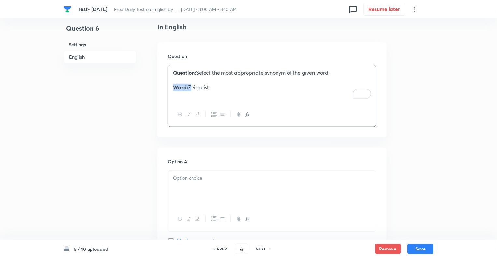
drag, startPoint x: 189, startPoint y: 88, endPoint x: 166, endPoint y: 87, distance: 23.1
click at [166, 87] on div "Question Question: Select the most appropriate synonym of the given word: Word:…" at bounding box center [271, 89] width 229 height 95
drag, startPoint x: 198, startPoint y: 74, endPoint x: 149, endPoint y: 74, distance: 49.9
drag, startPoint x: 197, startPoint y: 86, endPoint x: 158, endPoint y: 64, distance: 45.2
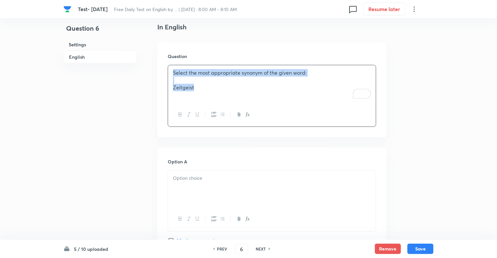
click at [158, 64] on div "Question Select the most appropriate synonym of the given word: Zeitgeist" at bounding box center [271, 89] width 229 height 95
click at [180, 116] on icon "button" at bounding box center [180, 114] width 5 height 5
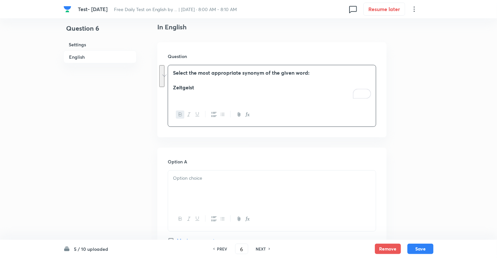
click at [180, 171] on div at bounding box center [272, 188] width 208 height 36
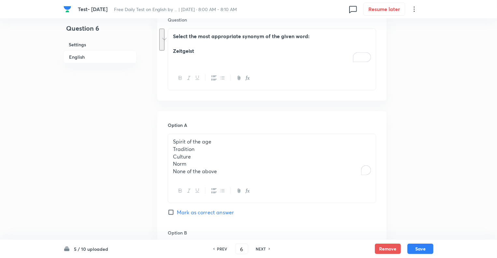
scroll to position [248, 0]
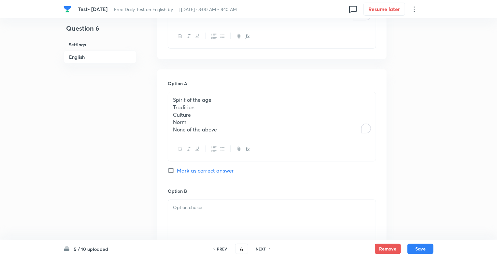
click at [173, 104] on p "Tradition" at bounding box center [272, 107] width 198 height 7
drag, startPoint x: 173, startPoint y: 104, endPoint x: 248, endPoint y: 132, distance: 79.5
click at [248, 132] on div "Spirit of the age Tradition Culture Norm None of the above" at bounding box center [272, 114] width 208 height 45
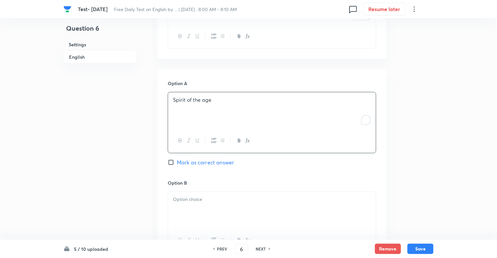
click at [181, 204] on div at bounding box center [272, 210] width 208 height 36
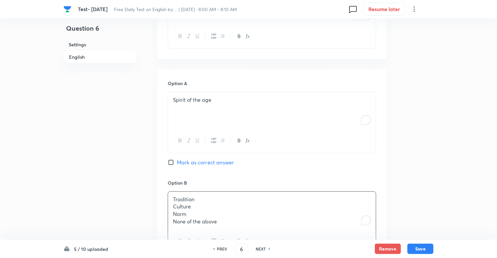
click at [171, 202] on div "Tradition Culture Norm None of the above" at bounding box center [272, 210] width 208 height 37
drag, startPoint x: 171, startPoint y: 202, endPoint x: 242, endPoint y: 213, distance: 72.2
click at [242, 213] on div "Tradition Culture Norm None of the above" at bounding box center [272, 210] width 208 height 37
drag, startPoint x: 225, startPoint y: 221, endPoint x: 166, endPoint y: 204, distance: 60.7
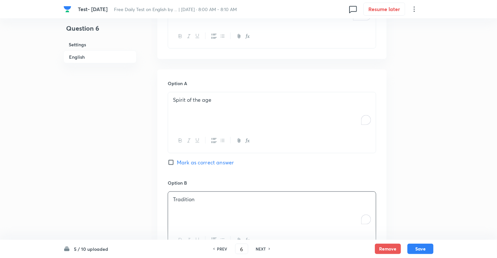
click at [139, 203] on div "Question 6 Settings English Settings Type Single choice correct 5 options + 1 m…" at bounding box center [249, 244] width 370 height 920
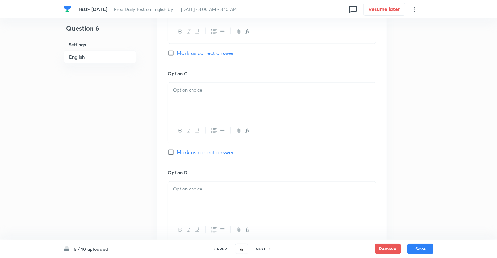
scroll to position [456, 0]
click at [185, 97] on div "To enrich screen reader interactions, please activate Accessibility in Grammarl…" at bounding box center [272, 100] width 208 height 36
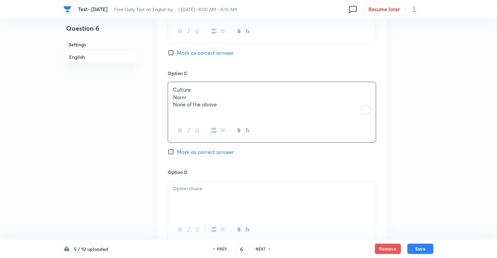
drag, startPoint x: 227, startPoint y: 104, endPoint x: 164, endPoint y: 96, distance: 63.0
click at [164, 96] on div "Option A Spirit of the age Mark as correct answer Option B Tradition Mark as co…" at bounding box center [271, 113] width 229 height 504
click at [182, 188] on p "To enrich screen reader interactions, please activate Accessibility in Grammarl…" at bounding box center [272, 188] width 198 height 7
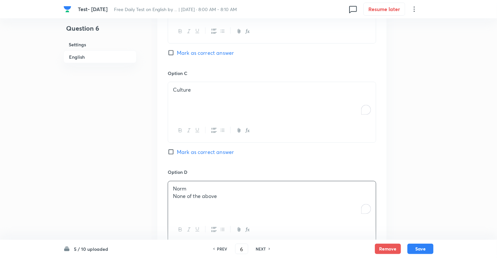
drag, startPoint x: 226, startPoint y: 199, endPoint x: 141, endPoint y: 207, distance: 85.4
click at [141, 207] on div "Question 6 Settings English Settings Type Single choice correct 5 options + 1 m…" at bounding box center [249, 35] width 370 height 920
click at [88, 194] on div "Question 6 Settings English" at bounding box center [100, 35] width 73 height 920
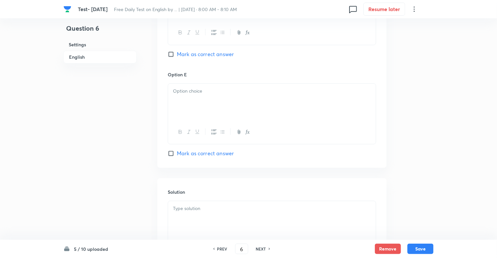
scroll to position [678, 0]
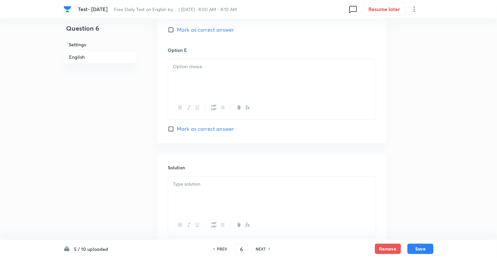
click at [205, 59] on div at bounding box center [272, 77] width 208 height 36
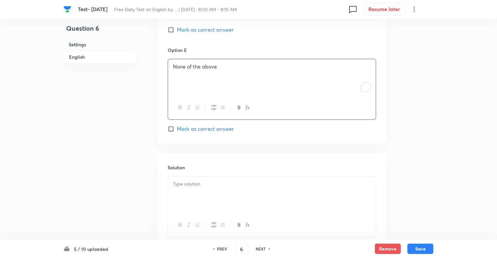
click at [175, 65] on p "None of the above" at bounding box center [272, 66] width 198 height 7
click at [205, 191] on div at bounding box center [272, 194] width 208 height 36
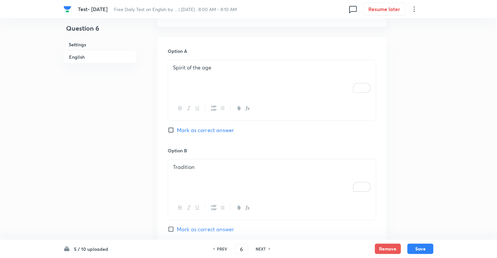
scroll to position [261, 0]
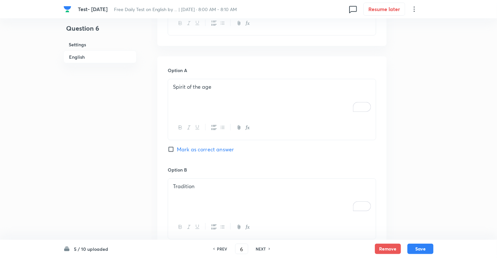
click at [170, 150] on input "Mark as correct answer" at bounding box center [172, 149] width 9 height 7
checkbox input "true"
click at [426, 248] on button "Save" at bounding box center [421, 248] width 26 height 10
type input "7"
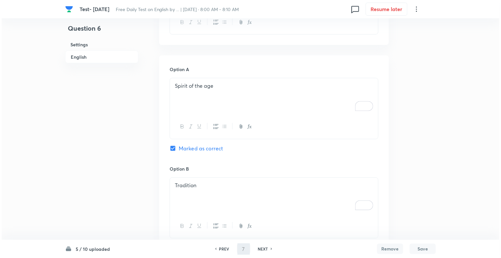
scroll to position [0, 0]
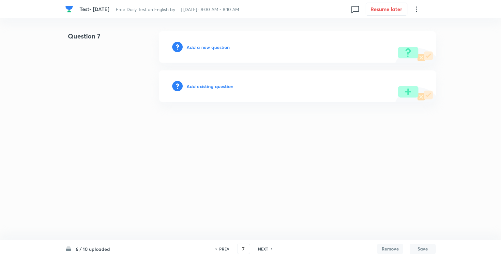
click at [190, 47] on h6 "Add a new question" at bounding box center [207, 47] width 43 height 7
click at [190, 47] on h6 "Choose a question type" at bounding box center [211, 47] width 50 height 7
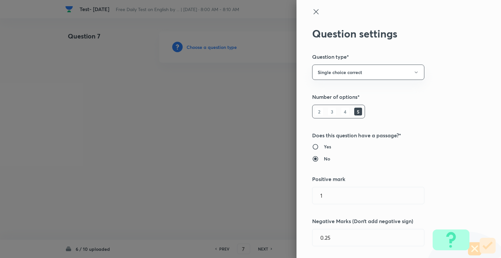
click at [190, 47] on div at bounding box center [250, 129] width 501 height 258
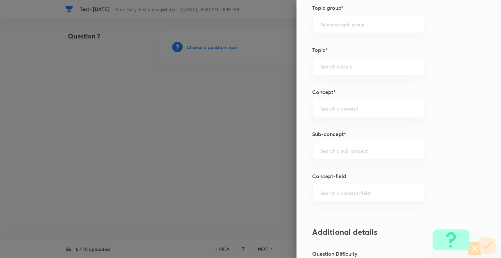
scroll to position [353, 0]
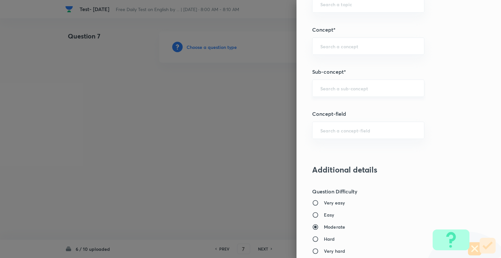
click at [365, 91] on div "​" at bounding box center [368, 88] width 112 height 17
click at [322, 105] on li "Idioms" at bounding box center [362, 106] width 111 height 12
type input "Idioms"
type input "English Language"
type input "Vocabulary"
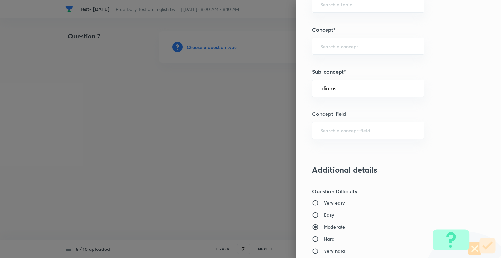
type input "Idioms"
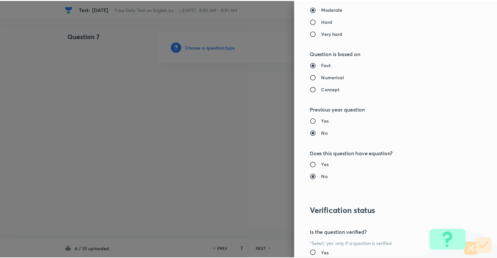
scroll to position [629, 0]
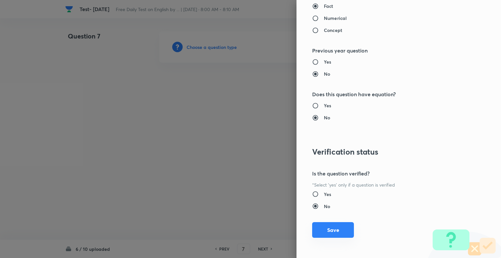
click at [331, 227] on button "Save" at bounding box center [333, 230] width 42 height 16
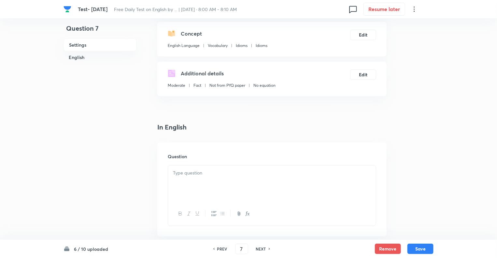
scroll to position [104, 0]
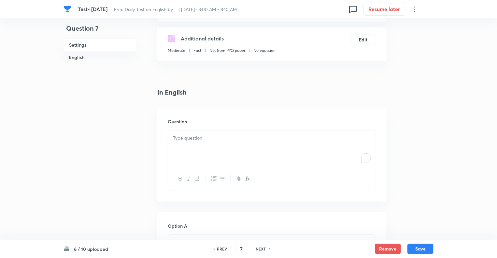
click at [201, 135] on p "To enrich screen reader interactions, please activate Accessibility in Grammarl…" at bounding box center [272, 137] width 198 height 7
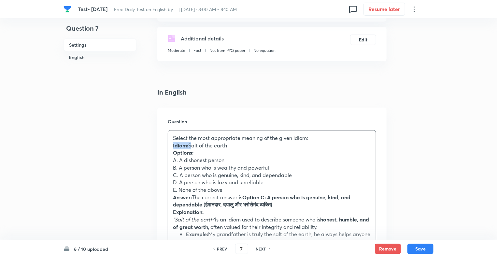
drag, startPoint x: 191, startPoint y: 145, endPoint x: 169, endPoint y: 145, distance: 21.8
click at [169, 145] on div "Select the most appropriate meaning of the given idiom: Idiom: Salt of the eart…" at bounding box center [272, 219] width 208 height 178
drag, startPoint x: 178, startPoint y: 160, endPoint x: 171, endPoint y: 155, distance: 8.7
click at [171, 155] on div "Select the most appropriate meaning of the given idiom: Salt of the earth Optio…" at bounding box center [272, 219] width 208 height 178
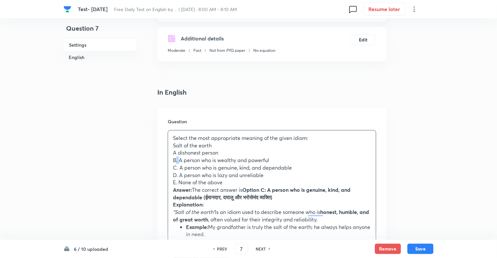
drag, startPoint x: 178, startPoint y: 160, endPoint x: 168, endPoint y: 160, distance: 9.8
click at [168, 160] on div "Select the most appropriate meaning of the given idiom: Salt of the earth A dis…" at bounding box center [272, 227] width 209 height 195
drag, startPoint x: 179, startPoint y: 168, endPoint x: 161, endPoint y: 170, distance: 17.4
click at [161, 170] on div "Question Select the most appropriate meaning of the given idiom: Salt of the ea…" at bounding box center [271, 222] width 229 height 228
drag, startPoint x: 179, startPoint y: 175, endPoint x: 164, endPoint y: 175, distance: 15.0
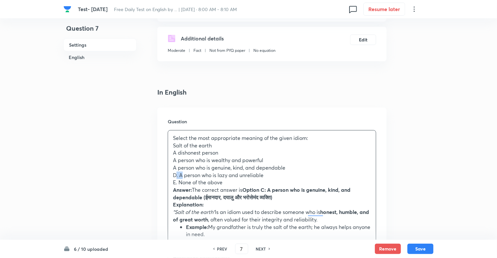
click at [164, 175] on div "Question Select the most appropriate meaning of the given idiom: Salt of the ea…" at bounding box center [271, 222] width 229 height 228
drag, startPoint x: 177, startPoint y: 183, endPoint x: 160, endPoint y: 182, distance: 17.6
click at [160, 182] on div "Question Select the most appropriate meaning of the given idiom: Salt of the ea…" at bounding box center [271, 222] width 229 height 228
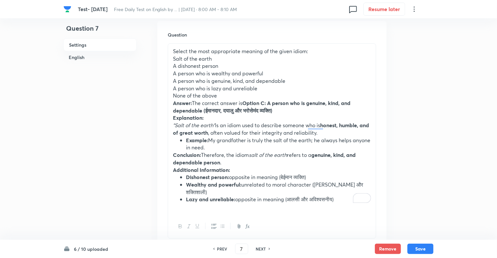
scroll to position [209, 0]
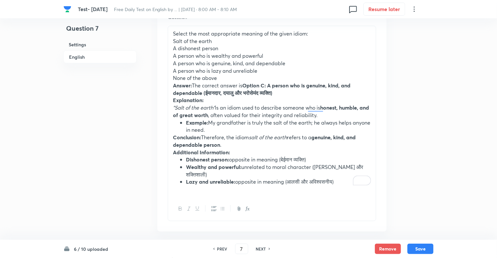
click at [174, 84] on strong "Answer:" at bounding box center [182, 85] width 19 height 7
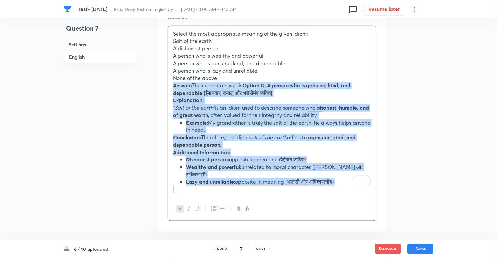
drag, startPoint x: 174, startPoint y: 84, endPoint x: 347, endPoint y: 182, distance: 198.5
click at [347, 182] on div "Select the most appropriate meaning of the given idiom: Salt of the earth A dis…" at bounding box center [272, 111] width 208 height 171
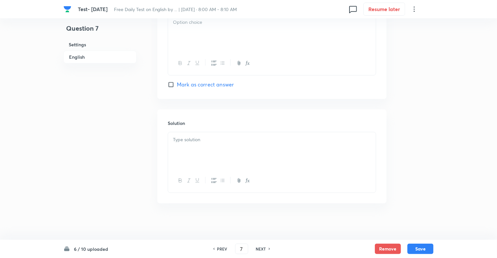
scroll to position [753, 0]
click at [182, 149] on div "To enrich screen reader interactions, please activate Accessibility in Grammarl…" at bounding box center [272, 149] width 208 height 36
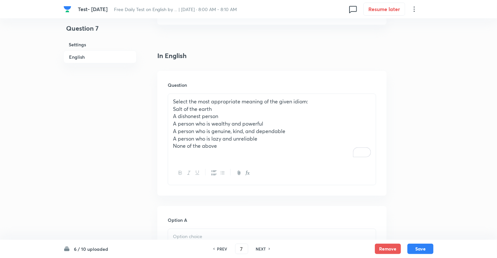
scroll to position [127, 0]
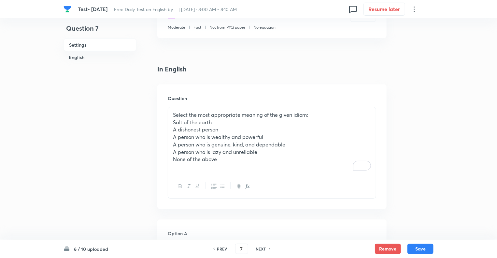
click at [172, 129] on div "Select the most appropriate meaning of the given idiom: Salt of the earth A dis…" at bounding box center [272, 140] width 208 height 67
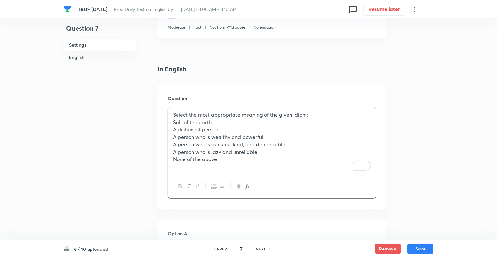
drag, startPoint x: 172, startPoint y: 129, endPoint x: 224, endPoint y: 161, distance: 61.3
click at [224, 161] on div "Select the most appropriate meaning of the given idiom: Salt of the earth A dis…" at bounding box center [272, 140] width 208 height 67
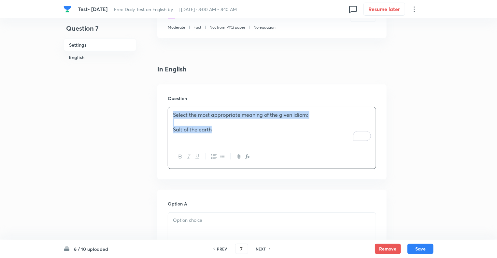
drag, startPoint x: 219, startPoint y: 129, endPoint x: 166, endPoint y: 108, distance: 57.7
click at [166, 108] on div "Question Select the most appropriate meaning of the given idiom: Salt of the ea…" at bounding box center [271, 131] width 229 height 95
click at [179, 156] on icon "button" at bounding box center [180, 156] width 5 height 5
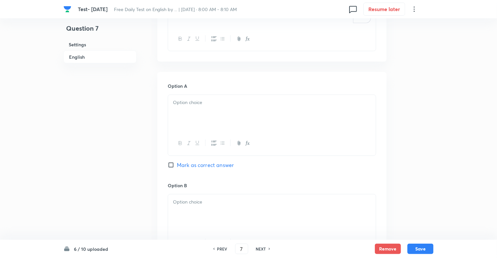
scroll to position [258, 0]
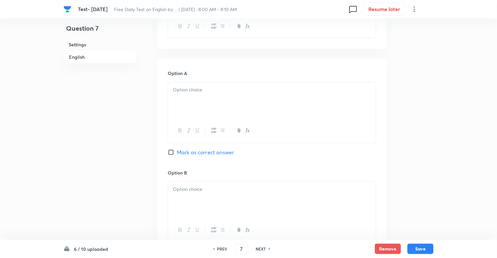
click at [199, 82] on div at bounding box center [272, 100] width 208 height 36
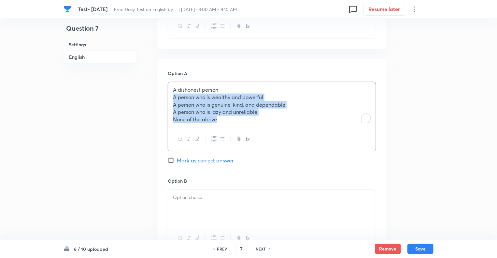
drag, startPoint x: 222, startPoint y: 119, endPoint x: 157, endPoint y: 95, distance: 69.8
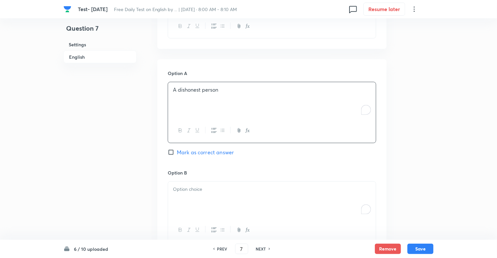
click at [190, 197] on div "To enrich screen reader interactions, please activate Accessibility in Grammarl…" at bounding box center [272, 200] width 208 height 36
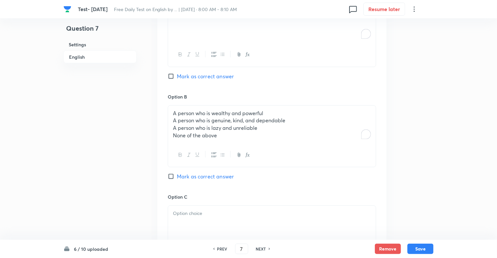
scroll to position [349, 0]
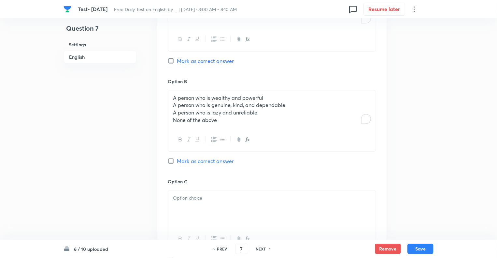
click at [225, 120] on p "None of the above" at bounding box center [272, 119] width 198 height 7
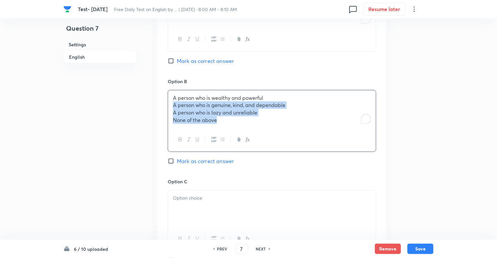
drag, startPoint x: 225, startPoint y: 120, endPoint x: 166, endPoint y: 104, distance: 61.2
click at [166, 104] on div "Option A A dishonest person Mark as correct answer Option B A person who is wea…" at bounding box center [271, 220] width 229 height 505
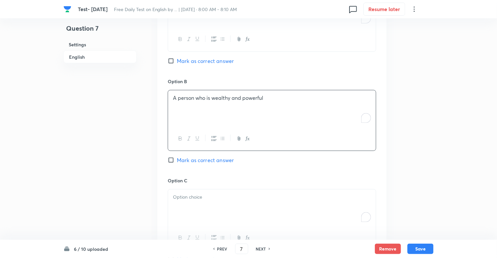
click at [179, 196] on p "To enrich screen reader interactions, please activate Accessibility in Grammarl…" at bounding box center [272, 196] width 198 height 7
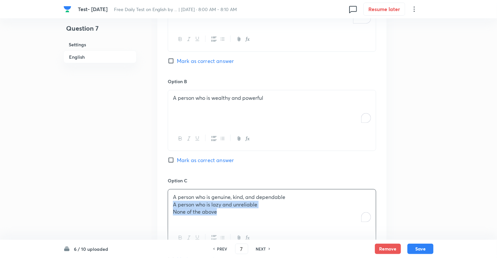
drag, startPoint x: 224, startPoint y: 214, endPoint x: 160, endPoint y: 203, distance: 65.1
click at [160, 203] on div "Option A A dishonest person Mark as correct answer Option B A person who is wea…" at bounding box center [271, 220] width 229 height 504
click at [117, 204] on div "Question 7 Settings English" at bounding box center [100, 183] width 73 height 1002
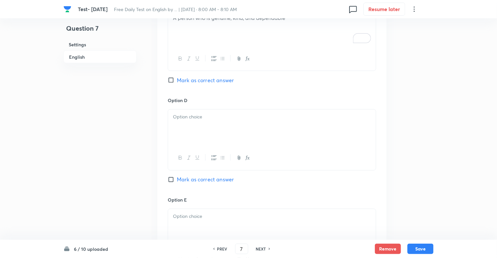
scroll to position [532, 0]
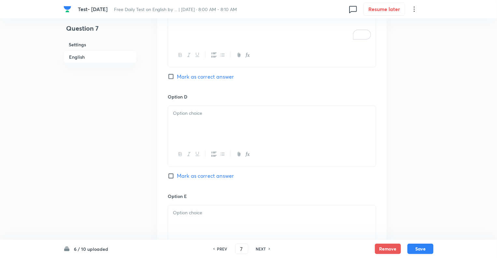
click at [171, 78] on input "Mark as correct answer" at bounding box center [172, 76] width 9 height 7
checkbox input "true"
click at [176, 117] on div "To enrich screen reader interactions, please activate Accessibility in Grammarl…" at bounding box center [272, 124] width 208 height 36
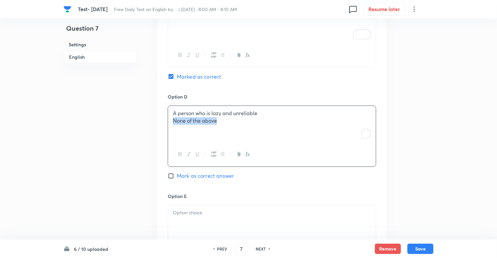
drag, startPoint x: 223, startPoint y: 121, endPoint x: 145, endPoint y: 122, distance: 77.9
click at [145, 122] on div "Question 7 Settings English Settings Type Single choice correct 5 options + 1 m…" at bounding box center [249, 1] width 370 height 1002
click at [184, 223] on div "To enrich screen reader interactions, please activate Accessibility in Grammarl…" at bounding box center [272, 223] width 208 height 36
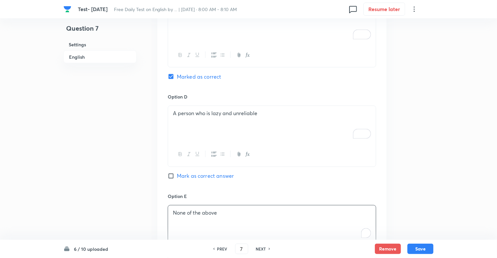
click at [131, 205] on div "Question 7 Settings English" at bounding box center [100, 1] width 73 height 1002
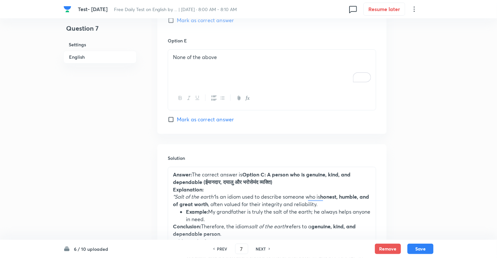
scroll to position [740, 0]
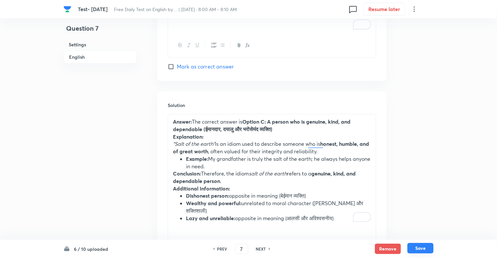
click at [414, 247] on button "Save" at bounding box center [421, 248] width 26 height 10
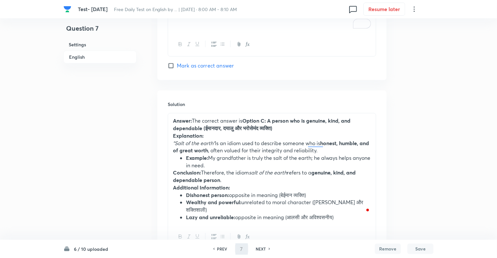
type input "8"
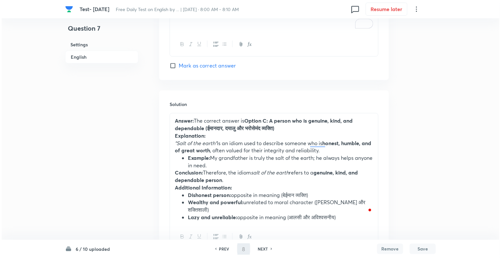
scroll to position [0, 0]
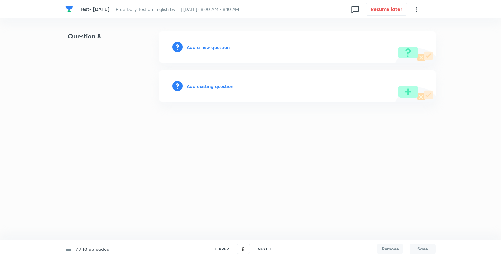
click at [192, 48] on h6 "Add a new question" at bounding box center [207, 47] width 43 height 7
click at [192, 48] on h6 "Choose a question type" at bounding box center [211, 47] width 50 height 7
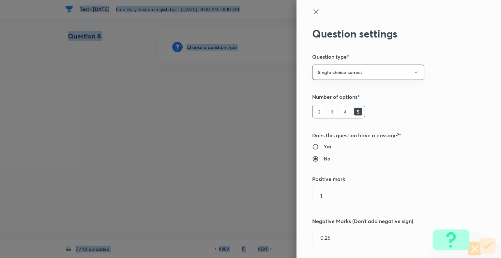
click at [192, 48] on div at bounding box center [250, 129] width 501 height 258
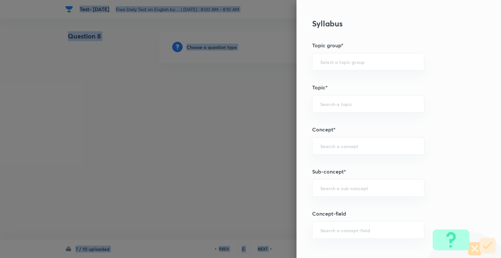
scroll to position [255, 0]
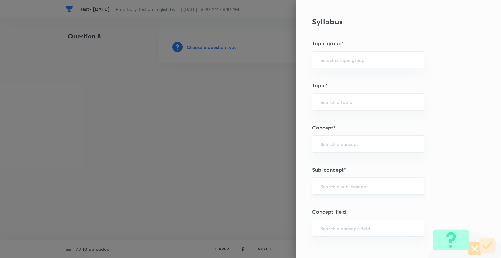
click at [323, 186] on input "text" at bounding box center [368, 186] width 96 height 6
click at [320, 203] on li "Idioms" at bounding box center [362, 203] width 111 height 12
type input "Idioms"
type input "English Language"
type input "Vocabulary"
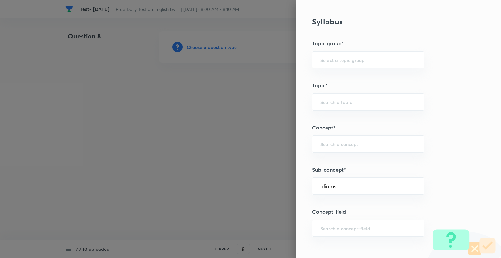
type input "Idioms"
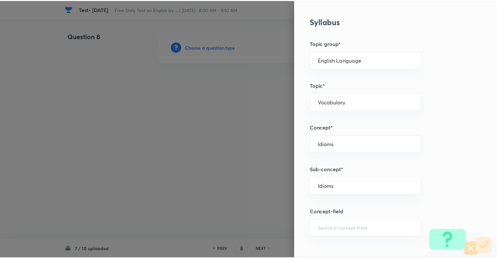
scroll to position [629, 0]
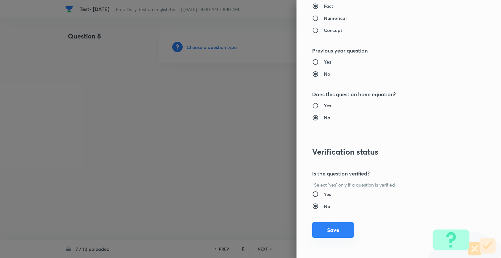
click at [330, 226] on button "Save" at bounding box center [333, 230] width 42 height 16
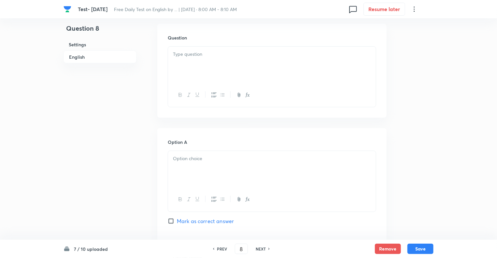
scroll to position [196, 0]
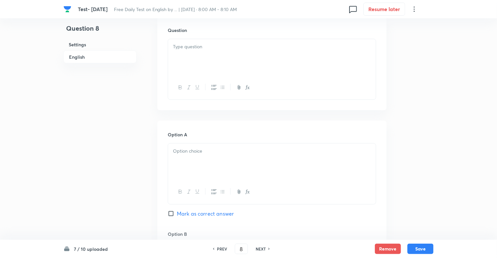
click at [181, 57] on div at bounding box center [272, 57] width 208 height 36
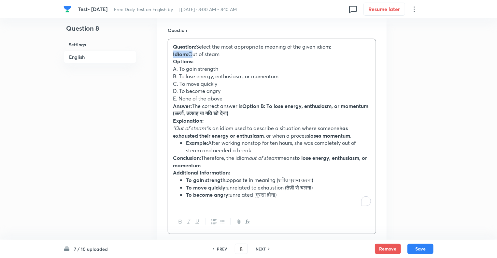
drag, startPoint x: 189, startPoint y: 52, endPoint x: 163, endPoint y: 54, distance: 26.4
click at [163, 54] on div "Question Question: Select the most appropriate meaning of the given idiom: Idio…" at bounding box center [271, 130] width 229 height 228
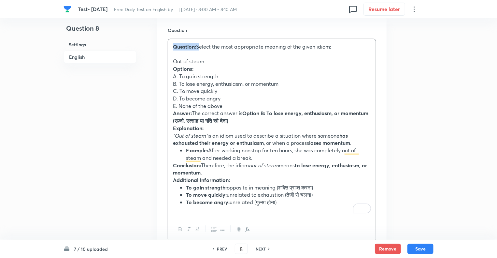
drag, startPoint x: 197, startPoint y: 47, endPoint x: 155, endPoint y: 44, distance: 42.1
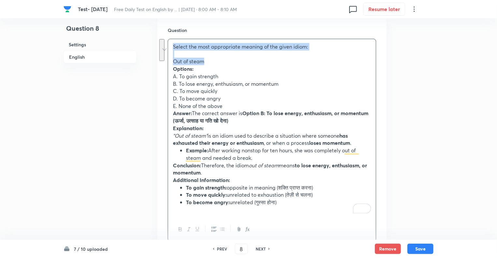
drag, startPoint x: 207, startPoint y: 58, endPoint x: 168, endPoint y: 41, distance: 42.9
click at [168, 41] on div "Select the most appropriate meaning of the given idiom: Out of steam Options: A…" at bounding box center [272, 128] width 208 height 178
click at [180, 228] on icon "button" at bounding box center [180, 228] width 5 height 5
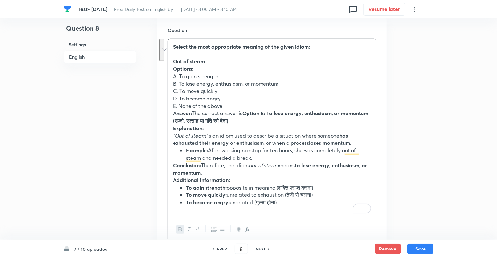
click at [284, 202] on li "To become angry: unrelated (गुस्सा होना)" at bounding box center [278, 201] width 185 height 7
drag, startPoint x: 284, startPoint y: 202, endPoint x: 169, endPoint y: 112, distance: 145.3
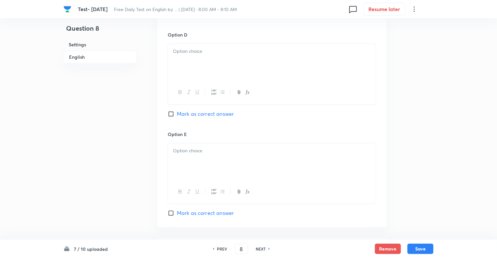
scroll to position [775, 0]
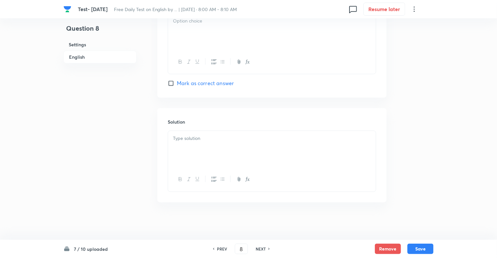
click at [242, 141] on div at bounding box center [272, 149] width 208 height 36
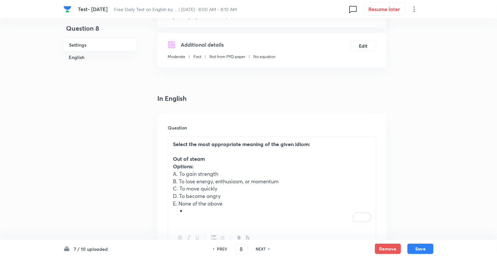
scroll to position [97, 0]
click at [189, 210] on li "To enrich screen reader interactions, please activate Accessibility in Grammarl…" at bounding box center [278, 211] width 185 height 7
click at [179, 204] on p "E. None of the above" at bounding box center [272, 203] width 198 height 7
click at [179, 195] on p "D. To become angry" at bounding box center [272, 196] width 198 height 7
click at [179, 189] on p "C. To move quickly" at bounding box center [272, 188] width 198 height 7
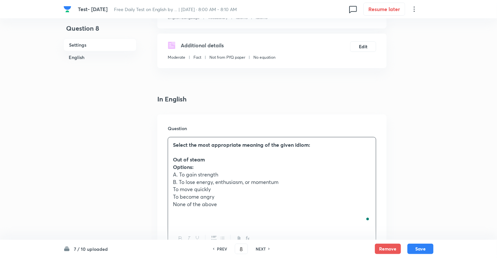
click at [179, 180] on p "B. To lose energy, enthusiasm, or momentum" at bounding box center [272, 181] width 198 height 7
click at [179, 174] on p "A. To gain strength" at bounding box center [272, 174] width 198 height 7
click at [197, 166] on p "Options:" at bounding box center [272, 166] width 198 height 7
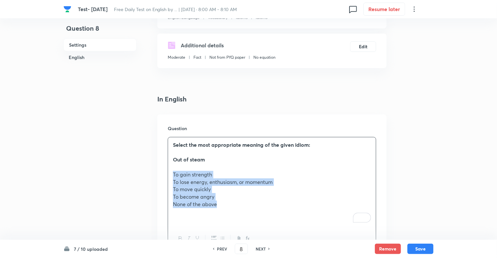
drag, startPoint x: 224, startPoint y: 204, endPoint x: 164, endPoint y: 174, distance: 67.0
click at [164, 174] on div "Question Select the most appropriate meaning of the given idiom: Out of steam T…" at bounding box center [271, 187] width 229 height 147
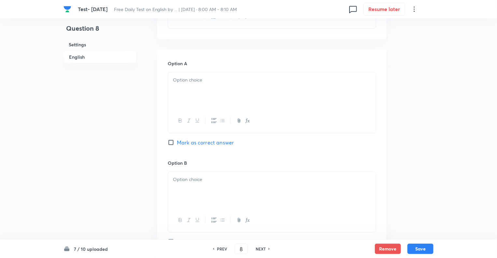
scroll to position [267, 0]
click at [196, 85] on div "To enrich screen reader interactions, please activate Accessibility in Grammarl…" at bounding box center [272, 90] width 208 height 36
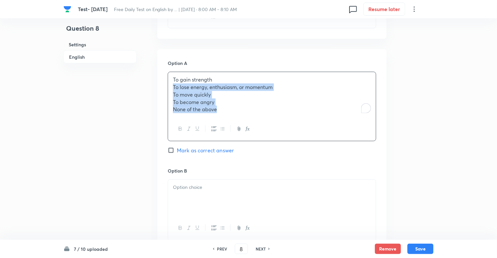
drag, startPoint x: 220, startPoint y: 109, endPoint x: 167, endPoint y: 88, distance: 57.2
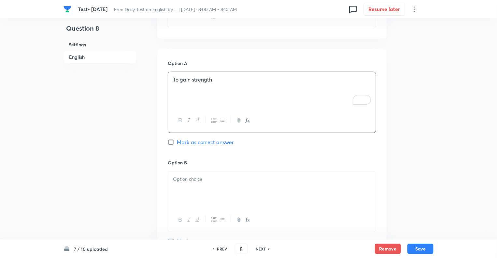
click at [181, 188] on div at bounding box center [272, 189] width 208 height 36
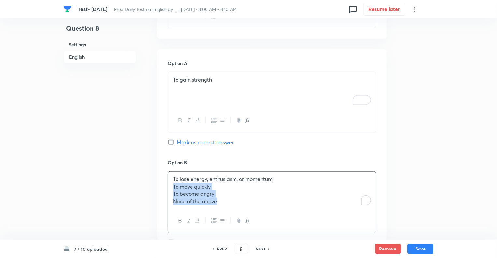
drag, startPoint x: 222, startPoint y: 202, endPoint x: 166, endPoint y: 186, distance: 58.4
click at [106, 184] on div "Question 8 Settings English" at bounding box center [100, 261] width 73 height 994
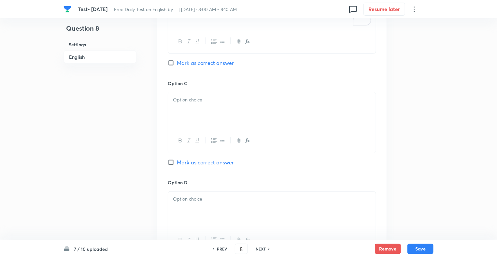
scroll to position [475, 0]
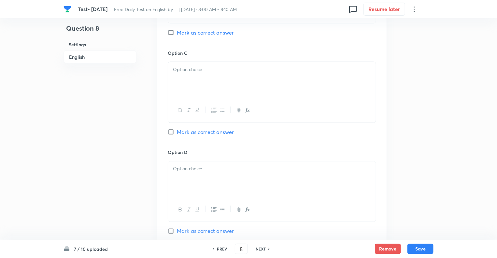
click at [194, 78] on div at bounding box center [272, 80] width 208 height 36
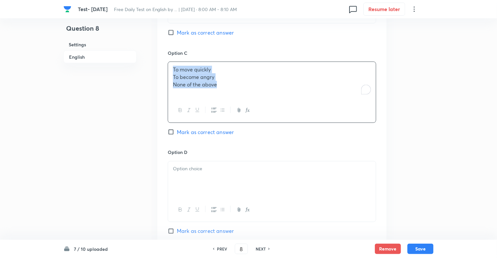
drag, startPoint x: 221, startPoint y: 83, endPoint x: 159, endPoint y: 71, distance: 63.0
click at [159, 71] on div "Option A To gain strength Mark as correct answer Option B To lose energy, enthu…" at bounding box center [271, 93] width 229 height 504
click at [228, 85] on p "None of the above" at bounding box center [272, 84] width 198 height 7
drag, startPoint x: 228, startPoint y: 85, endPoint x: 172, endPoint y: 76, distance: 57.2
click at [172, 76] on div "To move quickly To become angry None of the above" at bounding box center [272, 80] width 208 height 36
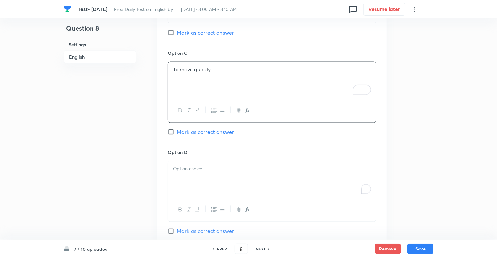
click at [181, 182] on div "To enrich screen reader interactions, please activate Accessibility in Grammarl…" at bounding box center [272, 179] width 208 height 36
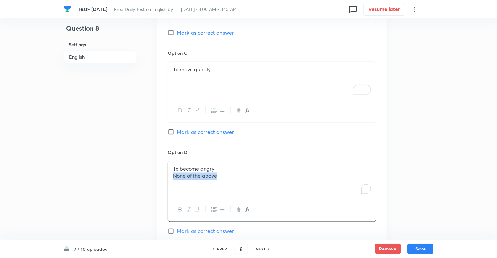
drag, startPoint x: 221, startPoint y: 176, endPoint x: 160, endPoint y: 177, distance: 60.9
click at [160, 177] on div "Option A To gain strength Mark as correct answer Option B To lose energy, enthu…" at bounding box center [271, 93] width 229 height 504
click at [144, 179] on div "Question 8 Settings English Settings Type Single choice correct 5 options + 1 m…" at bounding box center [249, 53] width 370 height 994
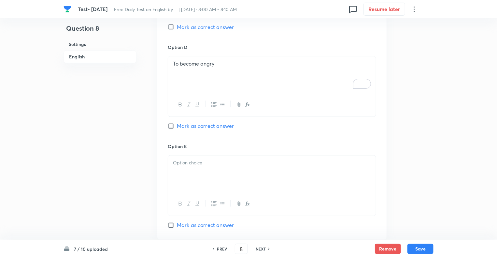
scroll to position [658, 0]
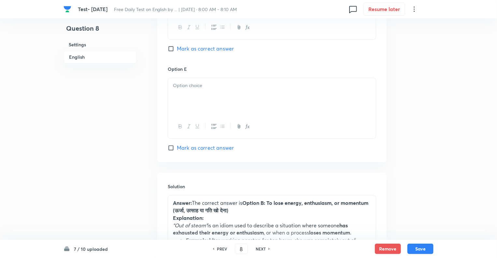
click at [191, 91] on div at bounding box center [272, 96] width 208 height 36
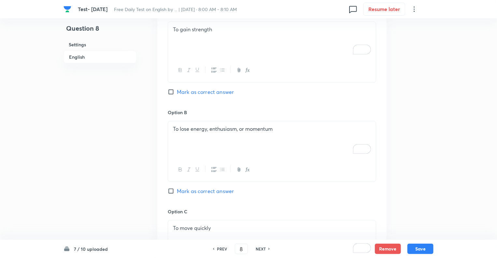
scroll to position [319, 0]
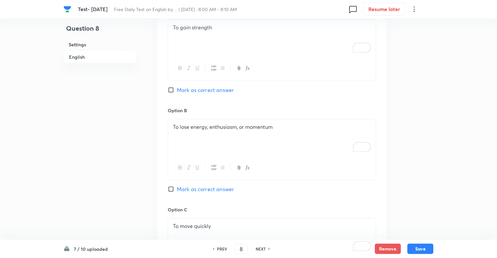
click at [169, 189] on input "Mark as correct answer" at bounding box center [172, 189] width 9 height 7
checkbox input "true"
click at [416, 248] on button "Save" at bounding box center [421, 248] width 26 height 10
type input "9"
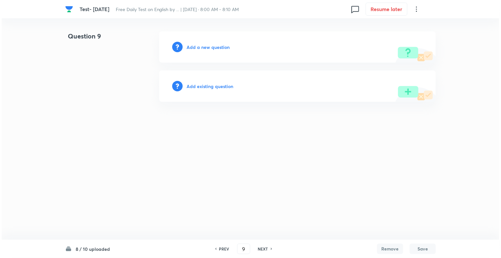
scroll to position [0, 0]
click at [192, 48] on h6 "Add a new question" at bounding box center [207, 47] width 43 height 7
click at [192, 48] on h6 "Choose a question type" at bounding box center [211, 47] width 50 height 7
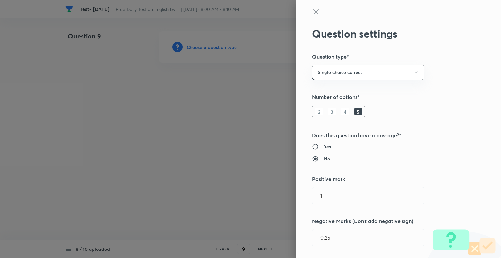
click at [192, 48] on div at bounding box center [250, 129] width 501 height 258
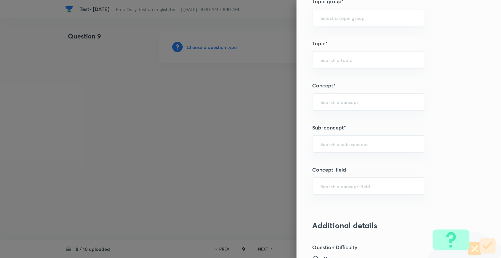
scroll to position [339, 0]
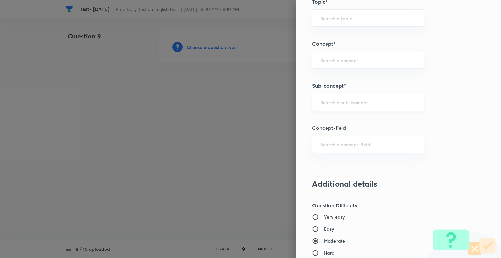
click at [364, 98] on div "​" at bounding box center [368, 102] width 112 height 17
click at [337, 117] on li "Phrasal Verbs" at bounding box center [362, 120] width 111 height 12
type input "Phrasal Verbs"
type input "English Language"
type input "Vocabulary"
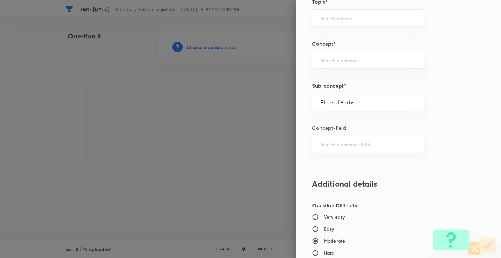
type input "Phrasal Verbs"
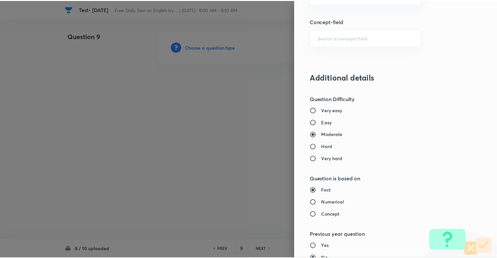
scroll to position [629, 0]
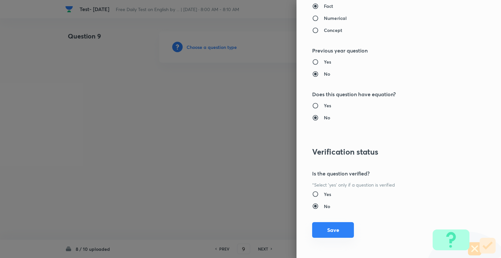
click at [334, 228] on button "Save" at bounding box center [333, 230] width 42 height 16
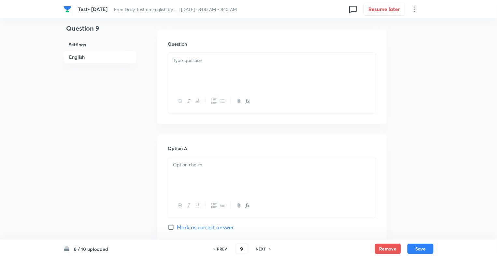
scroll to position [182, 0]
click at [194, 77] on div at bounding box center [272, 70] width 208 height 36
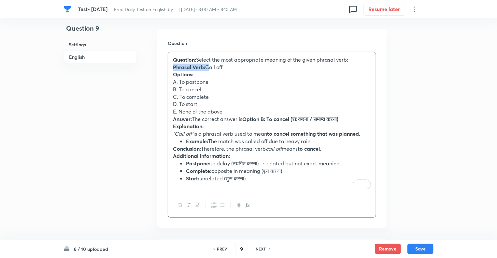
drag, startPoint x: 206, startPoint y: 67, endPoint x: 173, endPoint y: 70, distance: 32.8
click at [173, 70] on div "Question: Select the most appropriate meaning of the given phrasal verb: Phrasa…" at bounding box center [272, 122] width 208 height 141
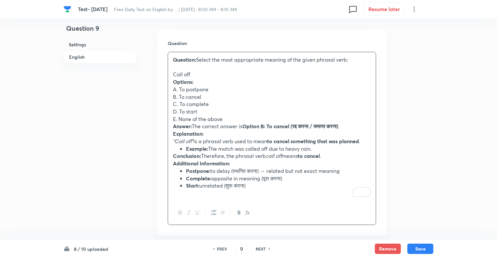
click at [198, 59] on p "Question: Select the most appropriate meaning of the given phrasal verb:" at bounding box center [272, 59] width 198 height 7
drag, startPoint x: 196, startPoint y: 81, endPoint x: 166, endPoint y: 81, distance: 30.0
click at [166, 81] on div "Question Select the most appropriate meaning of the given phrasal verb: Call of…" at bounding box center [271, 132] width 229 height 206
click at [179, 90] on p "A. To postpone" at bounding box center [272, 89] width 198 height 7
click at [179, 95] on p "B. To cancel" at bounding box center [272, 96] width 198 height 7
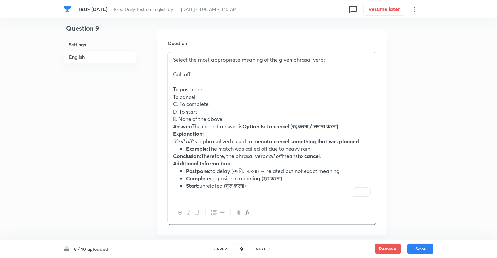
click at [180, 105] on p "C. To complete" at bounding box center [272, 103] width 198 height 7
click at [180, 110] on p "D. To start" at bounding box center [272, 111] width 198 height 7
click at [179, 120] on p "E. None of the above" at bounding box center [272, 118] width 198 height 7
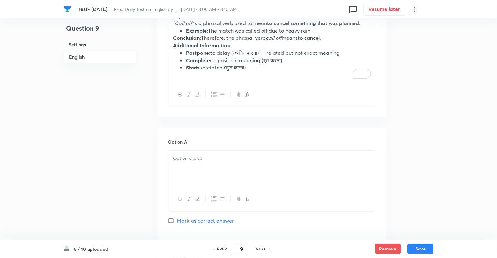
scroll to position [287, 0]
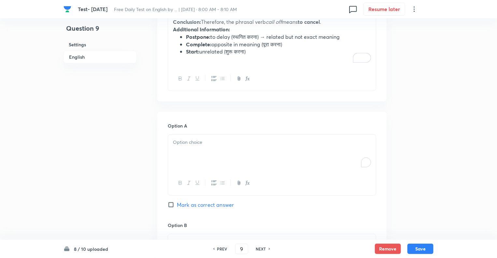
click at [179, 146] on div "To enrich screen reader interactions, please activate Accessibility in Grammarl…" at bounding box center [272, 153] width 208 height 36
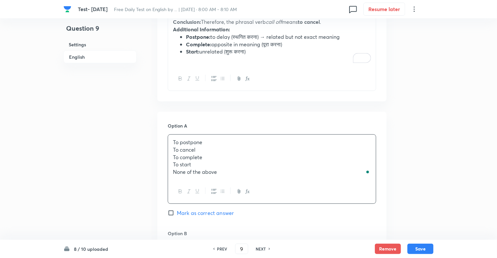
click at [114, 152] on div "Question 9 Settings English" at bounding box center [100, 250] width 73 height 1010
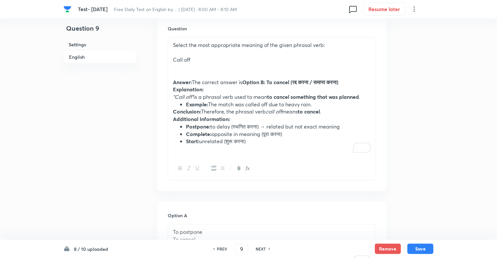
scroll to position [182, 0]
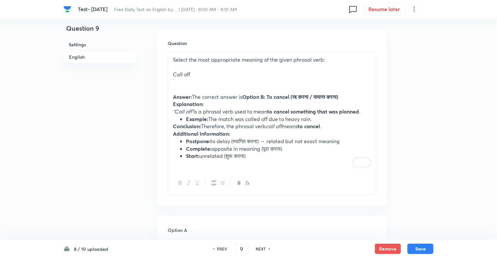
click at [252, 156] on li "Start: unrelated (शुरू करना)" at bounding box center [278, 155] width 185 height 7
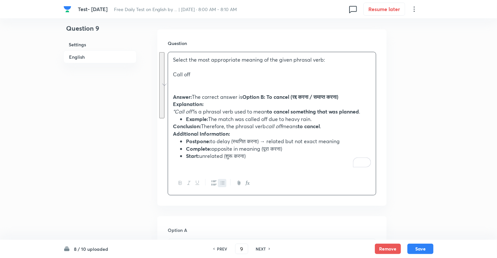
drag, startPoint x: 252, startPoint y: 156, endPoint x: 167, endPoint y: 95, distance: 104.1
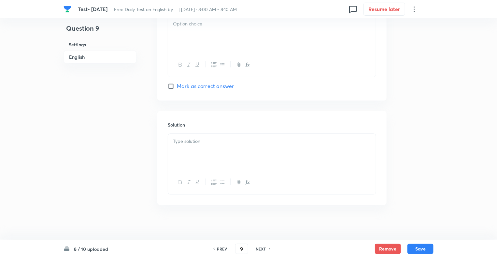
scroll to position [731, 0]
click at [193, 148] on div "To enrich screen reader interactions, please activate Accessibility in Grammarl…" at bounding box center [272, 149] width 208 height 36
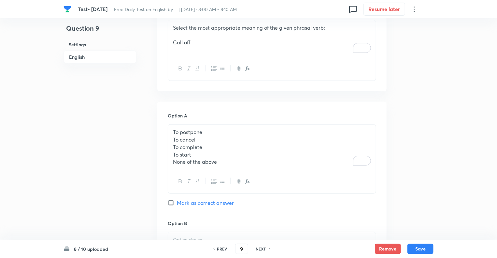
scroll to position [210, 0]
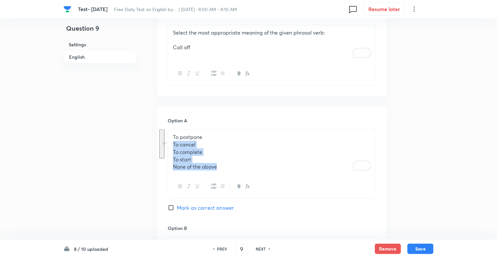
drag, startPoint x: 222, startPoint y: 166, endPoint x: 170, endPoint y: 146, distance: 55.6
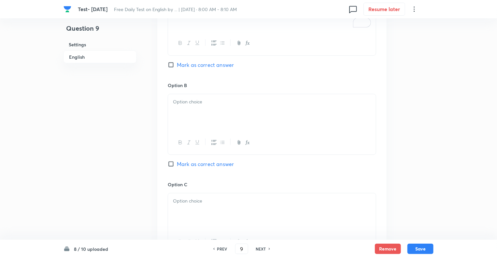
scroll to position [366, 0]
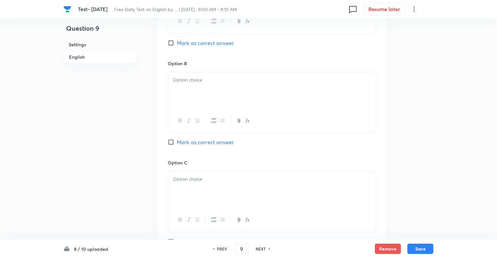
click at [193, 98] on div at bounding box center [272, 90] width 208 height 36
drag, startPoint x: 189, startPoint y: 94, endPoint x: 163, endPoint y: 86, distance: 27.4
click at [163, 86] on div "Option A To postpone Mark as correct answer Option B To cancel To complete To s…" at bounding box center [271, 202] width 229 height 505
click at [169, 140] on input "Mark as correct answer" at bounding box center [172, 142] width 9 height 7
checkbox input "true"
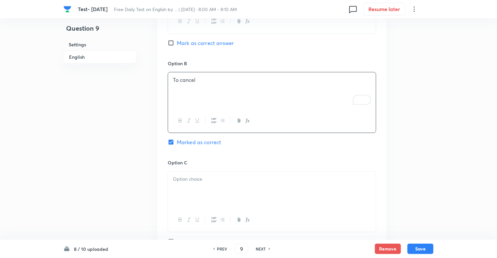
click at [192, 185] on div at bounding box center [272, 189] width 208 height 36
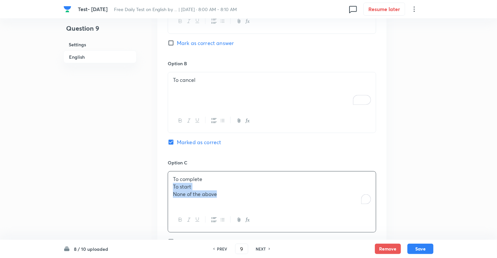
drag, startPoint x: 224, startPoint y: 194, endPoint x: 155, endPoint y: 183, distance: 69.6
click at [155, 183] on div "Question 9 Settings English Settings Type Single choice correct 5 options + 1 m…" at bounding box center [249, 147] width 370 height 965
click at [130, 190] on div "Question 9 Settings English" at bounding box center [100, 147] width 73 height 965
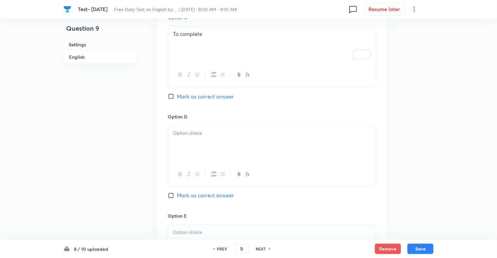
scroll to position [575, 0]
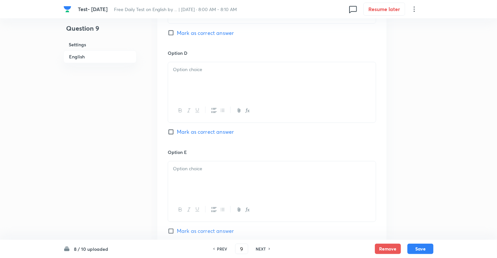
click at [192, 84] on div at bounding box center [272, 80] width 208 height 36
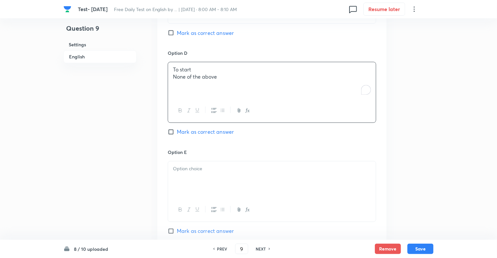
drag, startPoint x: 206, startPoint y: 76, endPoint x: 202, endPoint y: 76, distance: 4.2
click at [202, 76] on p "None of the above" at bounding box center [272, 76] width 198 height 7
click at [190, 83] on div "To start None of the above" at bounding box center [272, 80] width 208 height 36
click at [225, 78] on p "None of the above" at bounding box center [272, 76] width 198 height 7
drag, startPoint x: 225, startPoint y: 78, endPoint x: 155, endPoint y: 75, distance: 69.8
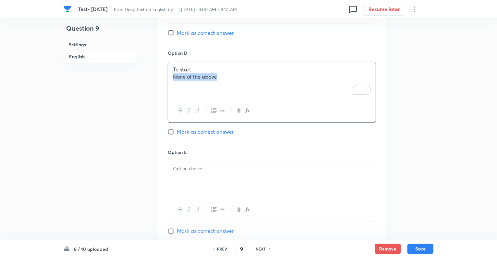
click at [181, 194] on div "To enrich screen reader interactions, please activate Accessibility in Grammarl…" at bounding box center [272, 179] width 208 height 36
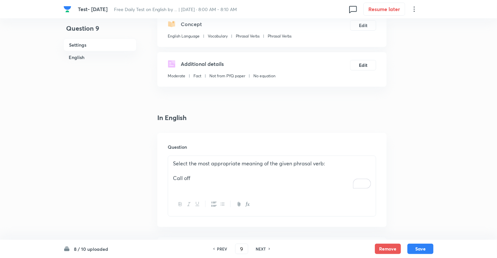
scroll to position [66, 0]
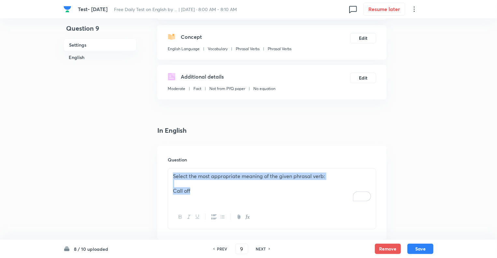
drag, startPoint x: 194, startPoint y: 187, endPoint x: 163, endPoint y: 173, distance: 33.5
click at [163, 173] on div "Question Select the most appropriate meaning of the given phrasal verb: Call off" at bounding box center [271, 193] width 229 height 94
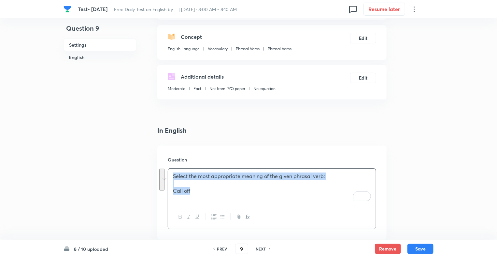
click at [180, 216] on icon "button" at bounding box center [180, 216] width 5 height 5
click at [419, 248] on button "Save" at bounding box center [421, 248] width 26 height 10
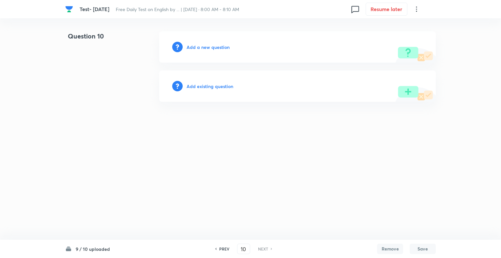
click at [190, 47] on h6 "Add a new question" at bounding box center [207, 47] width 43 height 7
click at [190, 47] on h6 "Choose a question type" at bounding box center [211, 47] width 50 height 7
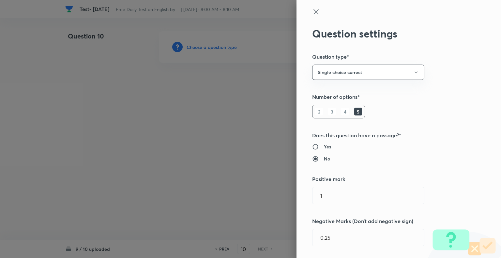
click at [190, 47] on div at bounding box center [250, 129] width 501 height 258
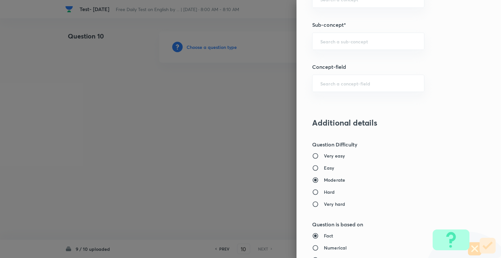
scroll to position [329, 0]
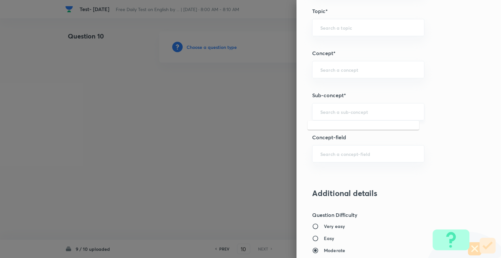
click at [348, 109] on input "text" at bounding box center [368, 112] width 96 height 6
click at [326, 129] on li "Phrasal Verbs" at bounding box center [362, 129] width 111 height 12
type input "Phrasal Verbs"
type input "English Language"
type input "Vocabulary"
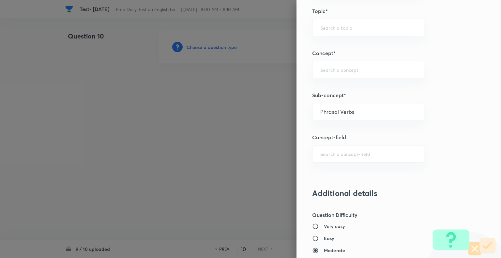
type input "Phrasal Verbs"
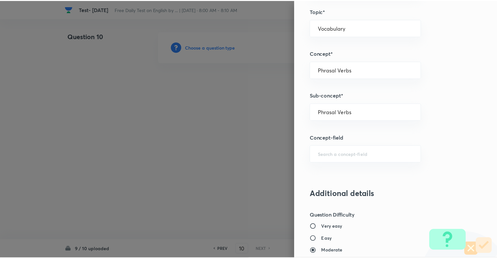
scroll to position [629, 0]
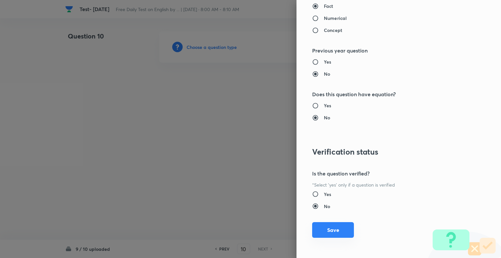
click at [333, 228] on button "Save" at bounding box center [333, 230] width 42 height 16
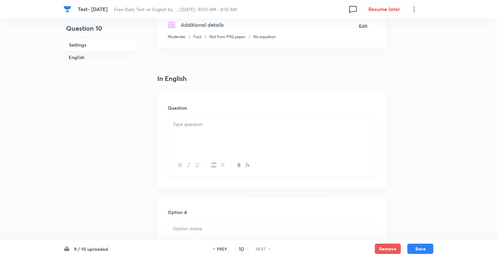
scroll to position [130, 0]
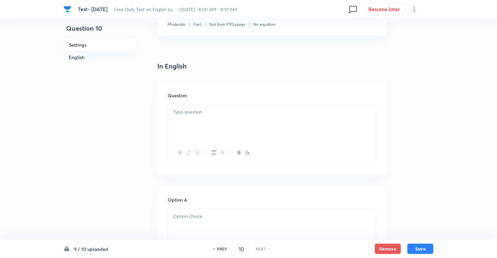
click at [195, 122] on div at bounding box center [272, 122] width 208 height 36
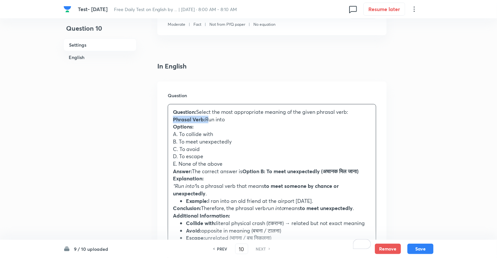
drag, startPoint x: 206, startPoint y: 120, endPoint x: 169, endPoint y: 121, distance: 37.2
click at [169, 121] on div "Question: Select the most appropriate meaning of the given phrasal verb: Phrasa…" at bounding box center [272, 178] width 208 height 149
drag, startPoint x: 198, startPoint y: 112, endPoint x: 167, endPoint y: 111, distance: 31.0
click at [167, 111] on div "Question Question: Select the most appropriate meaning of the given phrasal ver…" at bounding box center [271, 184] width 229 height 206
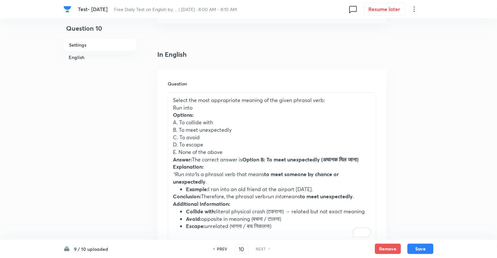
scroll to position [143, 0]
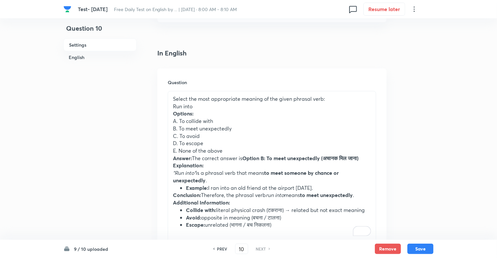
click at [171, 104] on div "Select the most appropriate meaning of the given phrasal verb: Run into Options…" at bounding box center [272, 165] width 208 height 149
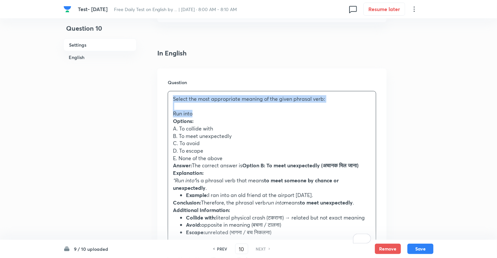
drag, startPoint x: 196, startPoint y: 114, endPoint x: 167, endPoint y: 95, distance: 35.0
click at [167, 95] on div "Question Select the most appropriate meaning of the given phrasal verb: Run int…" at bounding box center [271, 174] width 229 height 213
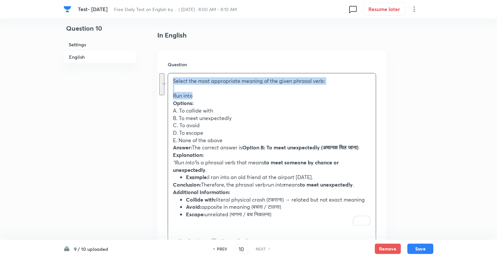
scroll to position [172, 0]
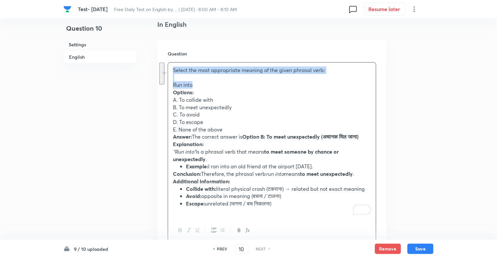
click at [181, 229] on icon "button" at bounding box center [180, 229] width 5 height 5
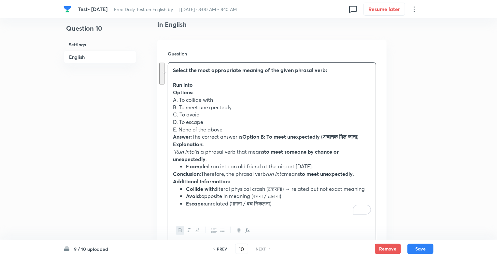
click at [280, 204] on li "Escape: unrelated (भागना / बच निकलना)" at bounding box center [278, 203] width 185 height 7
drag, startPoint x: 280, startPoint y: 204, endPoint x: 167, endPoint y: 137, distance: 131.8
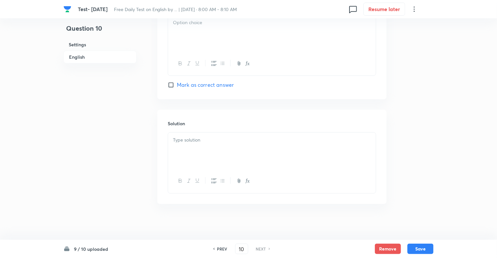
scroll to position [775, 0]
click at [200, 137] on p "To enrich screen reader interactions, please activate Accessibility in Grammarl…" at bounding box center [272, 138] width 198 height 7
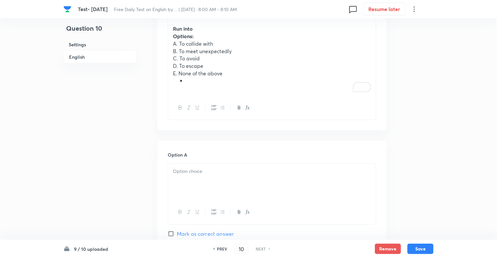
scroll to position [163, 0]
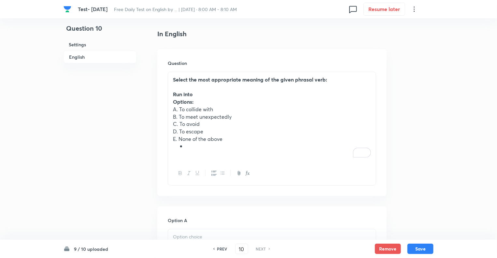
drag, startPoint x: 189, startPoint y: 145, endPoint x: 176, endPoint y: 145, distance: 12.7
click at [176, 145] on ul "To enrich screen reader interactions, please activate Accessibility in Grammarl…" at bounding box center [272, 145] width 198 height 7
click at [187, 147] on li "To enrich screen reader interactions, please activate Accessibility in Grammarl…" at bounding box center [278, 145] width 185 height 7
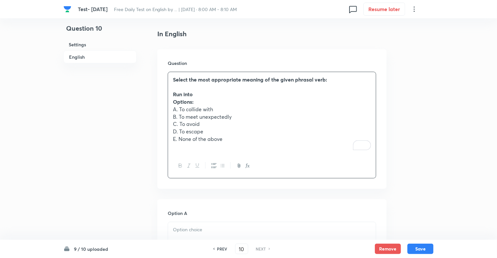
click at [178, 139] on p "E. None of the above" at bounding box center [272, 138] width 198 height 7
click at [179, 131] on p "D. To escape" at bounding box center [272, 131] width 198 height 7
click at [179, 123] on p "C. To avoid" at bounding box center [272, 123] width 198 height 7
click at [178, 118] on p "B. To meet unexpectedly" at bounding box center [272, 116] width 198 height 7
click at [178, 110] on p "A. To collide with" at bounding box center [272, 109] width 198 height 7
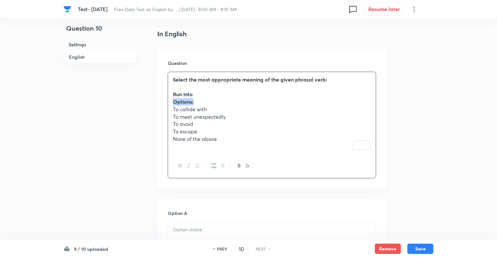
drag, startPoint x: 199, startPoint y: 101, endPoint x: 161, endPoint y: 105, distance: 38.3
click at [161, 105] on div "Question Select the most appropriate meaning of the given phrasal verb: Run int…" at bounding box center [271, 118] width 229 height 139
click at [224, 142] on p "To enrich screen reader interactions, please activate Accessibility in Grammarl…" at bounding box center [272, 145] width 198 height 7
drag, startPoint x: 224, startPoint y: 142, endPoint x: 171, endPoint y: 109, distance: 62.8
click at [171, 109] on div "Select the most appropriate meaning of the given phrasal verb: Run into To coll…" at bounding box center [272, 113] width 208 height 82
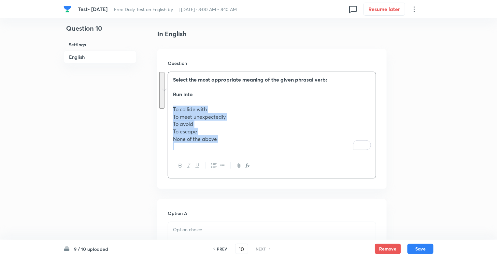
drag, startPoint x: 171, startPoint y: 109, endPoint x: 225, endPoint y: 142, distance: 63.8
click at [225, 142] on div "Select the most appropriate meaning of the given phrasal verb: Run into To coll…" at bounding box center [272, 113] width 208 height 82
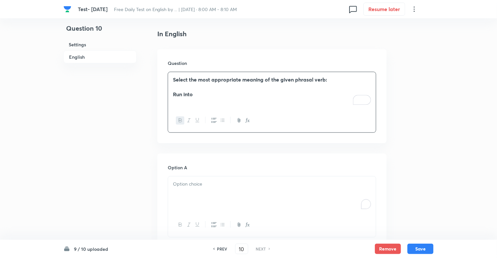
click at [188, 190] on div "To enrich screen reader interactions, please activate Accessibility in Grammarl…" at bounding box center [272, 194] width 208 height 36
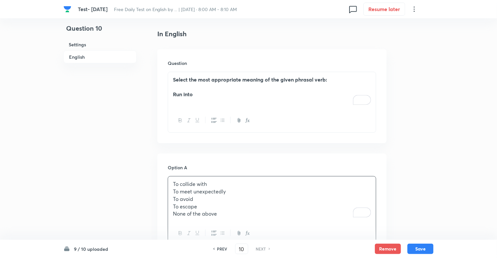
click at [174, 184] on p "To collide with" at bounding box center [272, 183] width 198 height 7
click at [173, 185] on p "To collide with" at bounding box center [272, 183] width 198 height 7
click at [172, 194] on div "To collide with To meet unexpectedly To avoid To escape None of the above" at bounding box center [272, 198] width 208 height 45
drag, startPoint x: 172, startPoint y: 194, endPoint x: 234, endPoint y: 224, distance: 68.6
click at [234, 224] on div "To collide with To meet unexpectedly To avoid To escape None of the above" at bounding box center [272, 210] width 209 height 69
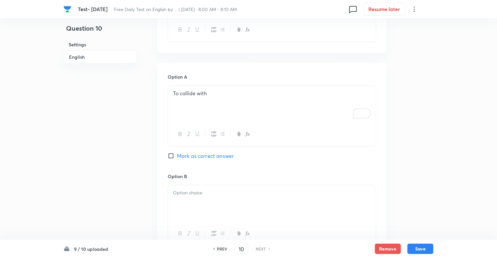
scroll to position [306, 0]
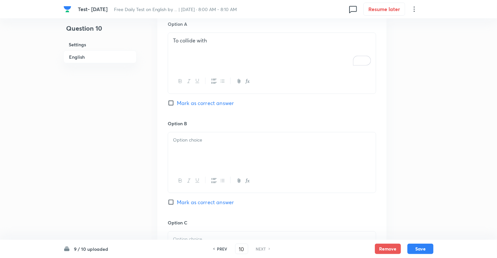
click at [195, 151] on div at bounding box center [272, 150] width 208 height 36
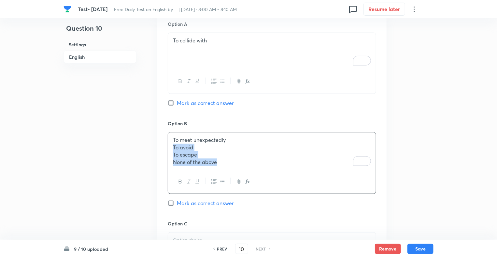
drag, startPoint x: 220, startPoint y: 161, endPoint x: 168, endPoint y: 147, distance: 53.8
click at [168, 147] on div "To meet unexpectedly To avoid To escape None of the above" at bounding box center [272, 150] width 208 height 37
click at [139, 190] on div "Question 10 Settings English Settings Type Single choice correct 5 options + 1 …" at bounding box center [249, 211] width 370 height 972
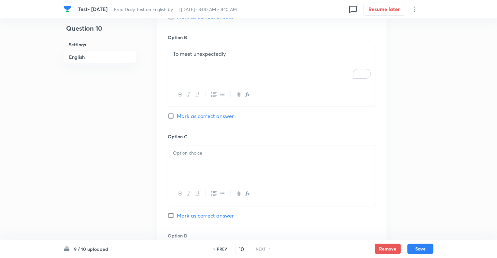
scroll to position [462, 0]
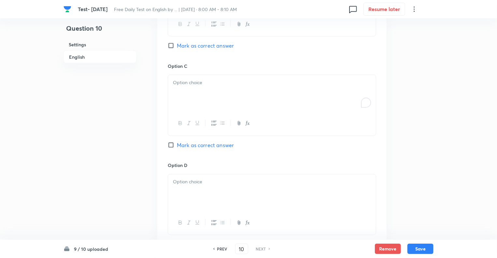
click at [183, 97] on div "To enrich screen reader interactions, please activate Accessibility in Grammarl…" at bounding box center [272, 93] width 208 height 36
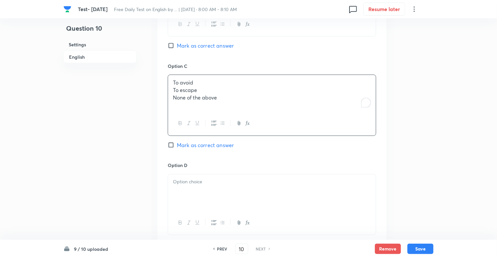
click at [222, 99] on p "None of the above" at bounding box center [272, 97] width 198 height 7
drag, startPoint x: 222, startPoint y: 99, endPoint x: 161, endPoint y: 87, distance: 61.7
click at [161, 87] on div "Option A To collide with [PERSON_NAME] as correct answer Option B To meet unexp…" at bounding box center [271, 106] width 229 height 504
click at [182, 189] on div at bounding box center [272, 192] width 208 height 36
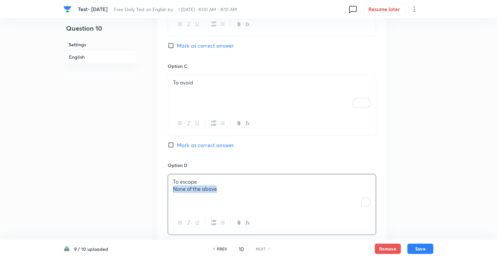
drag, startPoint x: 225, startPoint y: 190, endPoint x: 159, endPoint y: 188, distance: 65.2
click at [159, 188] on div "Option A To collide with [PERSON_NAME] as correct answer Option B To meet unexp…" at bounding box center [271, 106] width 229 height 504
click at [139, 190] on div "Question 10 Settings English Settings Type Single choice correct 5 options + 1 …" at bounding box center [249, 55] width 370 height 972
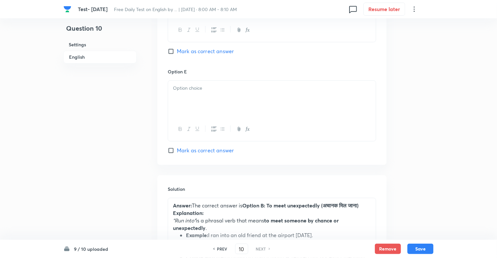
scroll to position [684, 0]
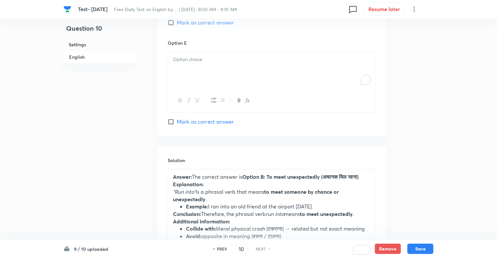
click at [189, 67] on div "To enrich screen reader interactions, please activate Accessibility in Grammarl…" at bounding box center [272, 70] width 208 height 36
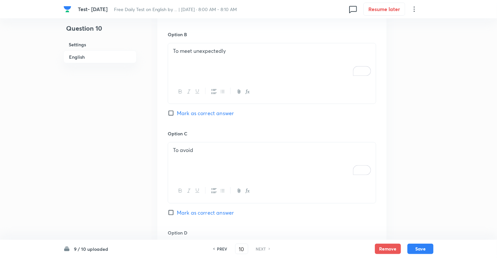
scroll to position [371, 0]
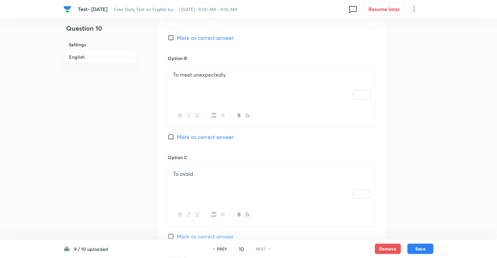
click at [147, 100] on div "Question 10 Settings English Settings Type Single choice correct 5 options + 1 …" at bounding box center [249, 146] width 370 height 972
click at [170, 135] on input "Mark as correct answer" at bounding box center [172, 137] width 9 height 7
click at [422, 247] on button "Save" at bounding box center [421, 248] width 26 height 10
checkbox input "true"
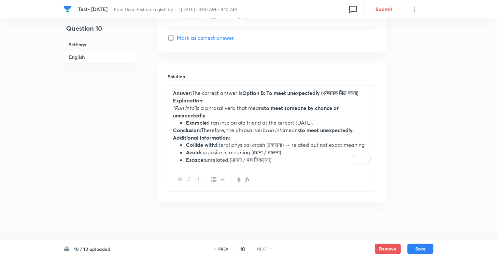
click at [223, 248] on h6 "PREV" at bounding box center [223, 249] width 10 height 6
type input "9"
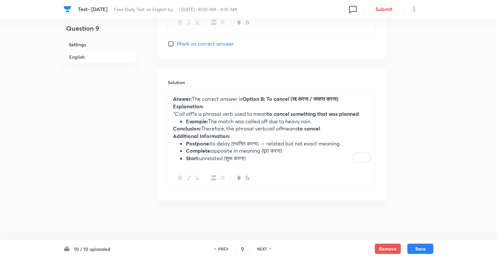
checkbox input "true"
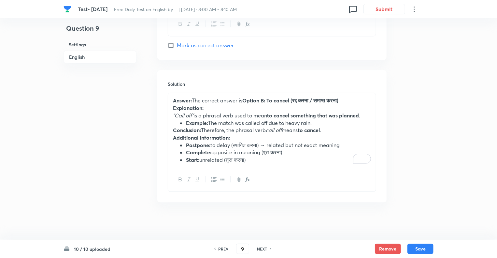
click at [223, 248] on h6 "PREV" at bounding box center [223, 249] width 10 height 6
type input "8"
checkbox input "true"
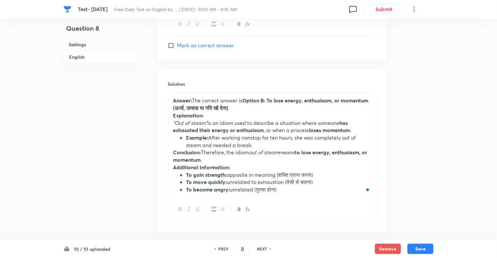
scroll to position [768, 0]
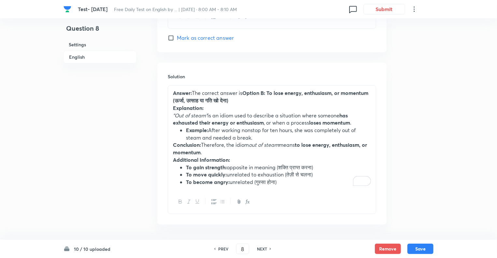
click at [223, 248] on h6 "PREV" at bounding box center [223, 249] width 10 height 6
type input "7"
checkbox input "false"
checkbox input "true"
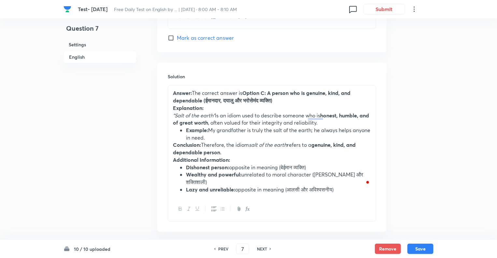
click at [223, 248] on h6 "PREV" at bounding box center [223, 249] width 10 height 6
type input "6"
checkbox input "false"
checkbox input "true"
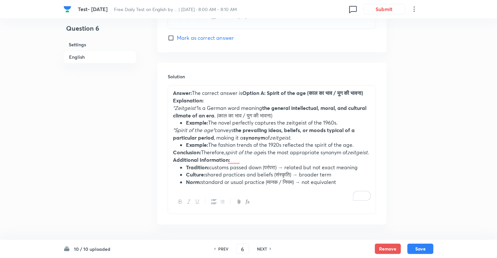
click at [223, 248] on h6 "PREV" at bounding box center [223, 249] width 10 height 6
type input "5"
checkbox input "false"
checkbox input "true"
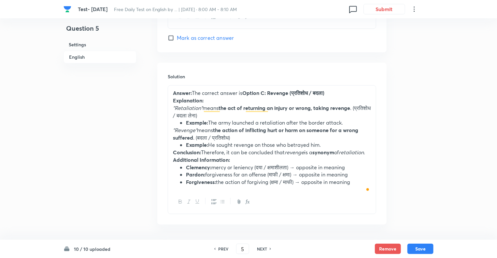
click at [223, 248] on h6 "PREV" at bounding box center [223, 249] width 10 height 6
type input "4"
checkbox input "false"
checkbox input "true"
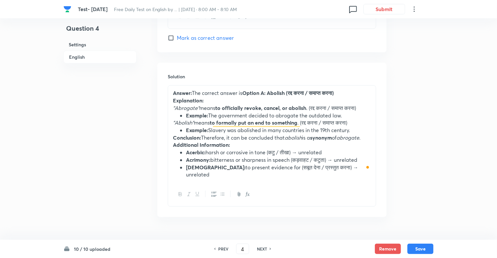
click at [223, 248] on h6 "PREV" at bounding box center [223, 249] width 10 height 6
type input "3"
checkbox input "false"
checkbox input "true"
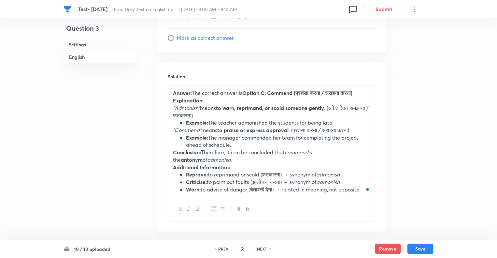
click at [223, 248] on h6 "PREV" at bounding box center [223, 249] width 10 height 6
type input "2"
checkbox input "false"
checkbox input "true"
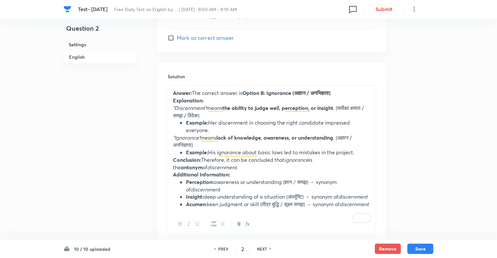
click at [223, 248] on h6 "PREV" at bounding box center [223, 249] width 10 height 6
type input "1"
checkbox input "false"
checkbox input "true"
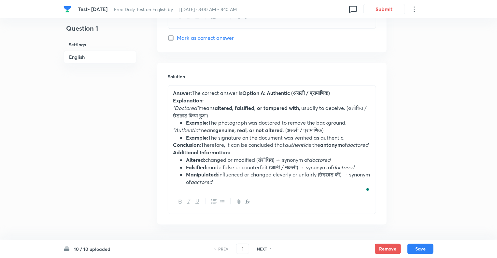
click at [261, 248] on h6 "NEXT" at bounding box center [262, 249] width 10 height 6
type input "2"
checkbox input "false"
checkbox input "true"
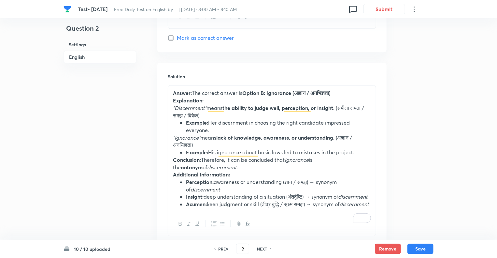
click at [220, 247] on h6 "PREV" at bounding box center [223, 249] width 10 height 6
type input "1"
checkbox input "false"
checkbox input "true"
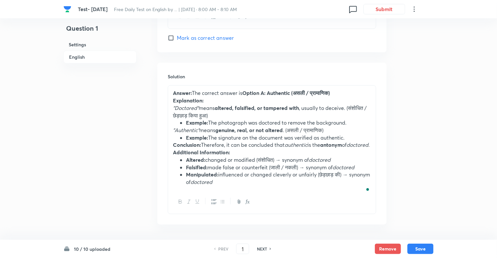
click at [263, 248] on h6 "NEXT" at bounding box center [262, 249] width 10 height 6
type input "2"
checkbox input "false"
checkbox input "true"
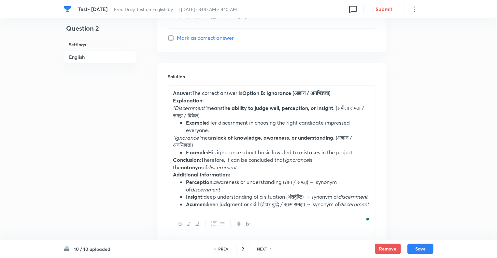
click at [263, 248] on h6 "NEXT" at bounding box center [262, 249] width 10 height 6
type input "3"
checkbox input "false"
checkbox input "true"
click at [263, 248] on h6 "NEXT" at bounding box center [262, 249] width 10 height 6
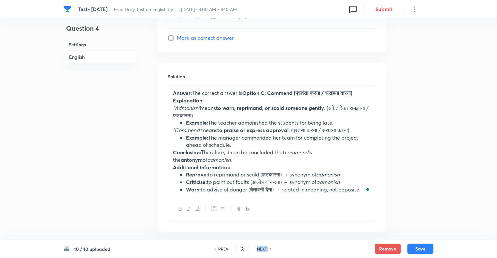
type input "4"
click at [263, 248] on h6 "NEXT" at bounding box center [262, 249] width 10 height 6
checkbox input "false"
type input "5"
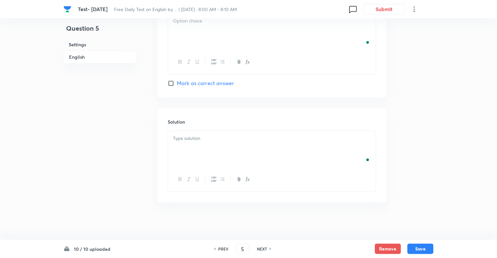
click at [263, 248] on h6 "NEXT" at bounding box center [262, 249] width 10 height 6
checkbox input "false"
type input "6"
checkbox input "false"
checkbox input "true"
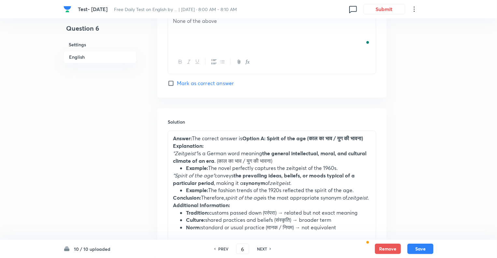
click at [263, 248] on h6 "NEXT" at bounding box center [262, 249] width 10 height 6
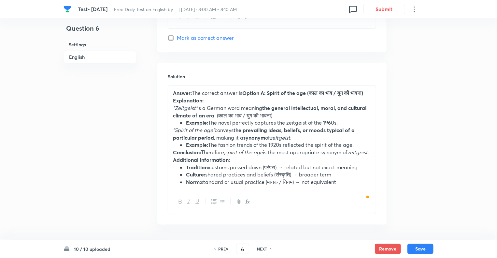
type input "7"
checkbox input "false"
checkbox input "true"
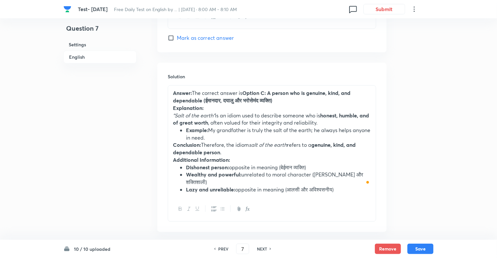
click at [263, 248] on h6 "NEXT" at bounding box center [262, 249] width 10 height 6
type input "8"
checkbox input "false"
checkbox input "true"
click at [263, 248] on h6 "NEXT" at bounding box center [262, 249] width 10 height 6
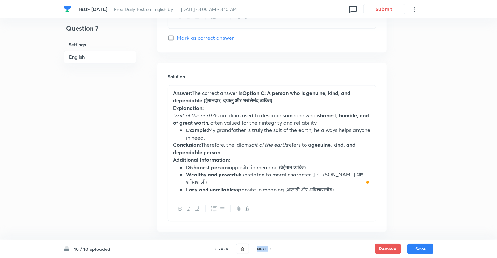
type input "9"
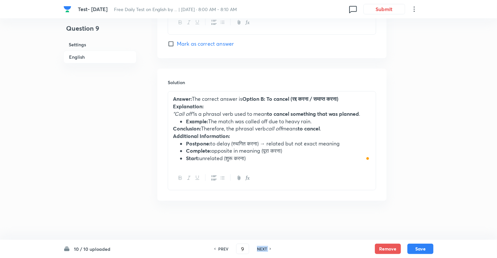
checkbox input "true"
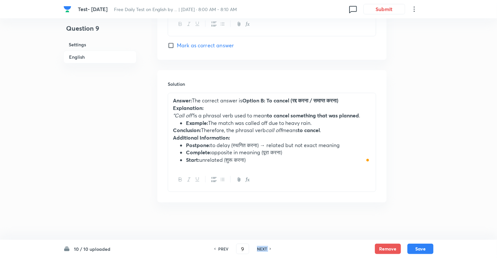
click at [263, 248] on h6 "NEXT" at bounding box center [262, 249] width 10 height 6
type input "10"
checkbox input "true"
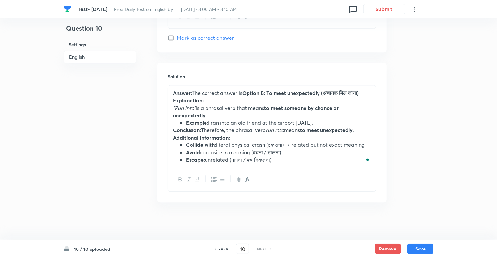
click at [263, 248] on h6 "NEXT" at bounding box center [262, 249] width 10 height 6
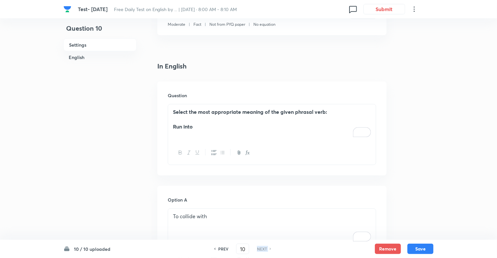
scroll to position [131, 0]
click at [219, 247] on h6 "PREV" at bounding box center [223, 249] width 10 height 6
type input "9"
checkbox input "true"
click at [219, 247] on h6 "PREV" at bounding box center [223, 249] width 10 height 6
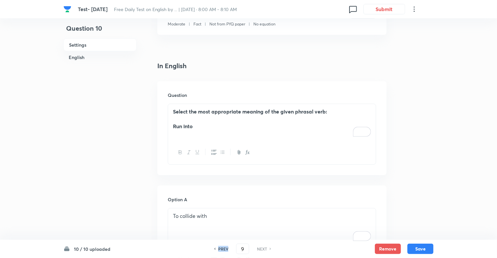
type input "8"
checkbox input "true"
click at [219, 247] on h6 "PREV" at bounding box center [223, 249] width 10 height 6
type input "7"
checkbox input "false"
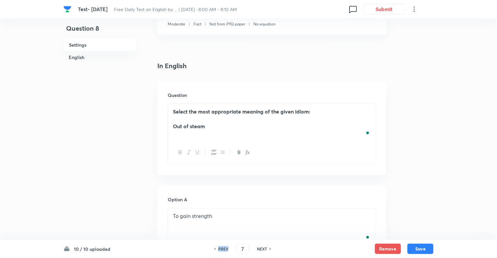
checkbox input "true"
click at [219, 247] on h6 "PREV" at bounding box center [223, 249] width 10 height 6
type input "6"
checkbox input "false"
checkbox input "true"
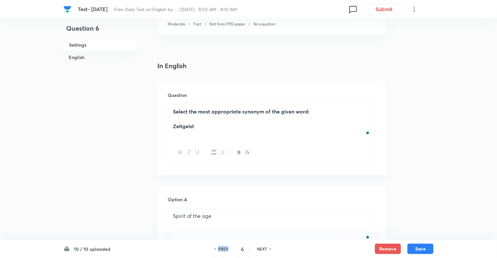
click at [219, 247] on h6 "PREV" at bounding box center [223, 249] width 10 height 6
type input "5"
checkbox input "false"
checkbox input "true"
click at [219, 247] on h6 "PREV" at bounding box center [223, 249] width 10 height 6
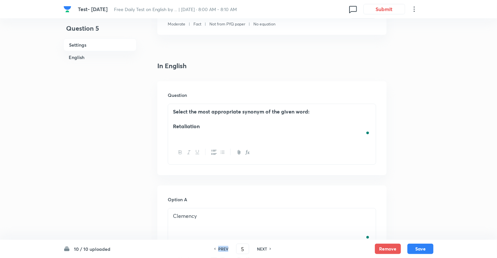
type input "4"
checkbox input "false"
checkbox input "true"
click at [219, 247] on h6 "PREV" at bounding box center [223, 249] width 10 height 6
type input "3"
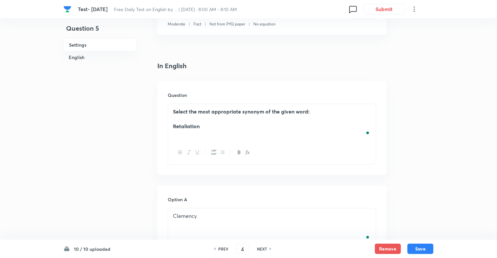
checkbox input "false"
checkbox input "true"
click at [219, 247] on h6 "PREV" at bounding box center [223, 249] width 10 height 6
type input "2"
checkbox input "false"
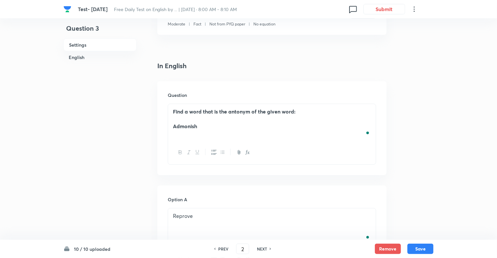
checkbox input "true"
click at [219, 247] on h6 "PREV" at bounding box center [223, 249] width 10 height 6
type input "1"
checkbox input "false"
checkbox input "true"
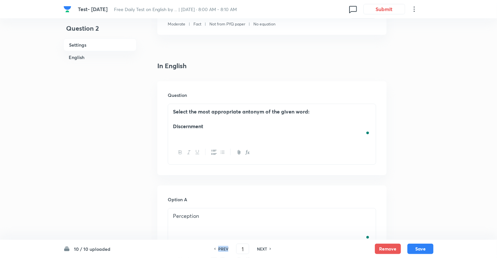
click at [219, 247] on h6 "PREV" at bounding box center [223, 249] width 10 height 6
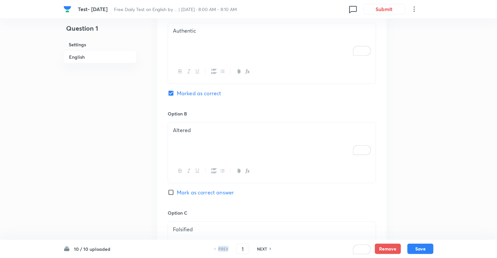
scroll to position [0, 0]
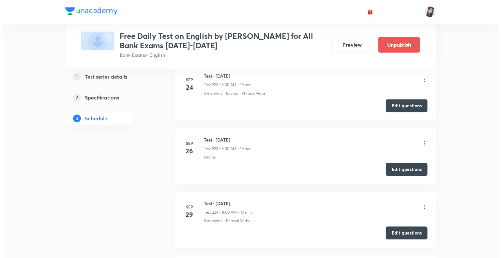
scroll to position [14598, 0]
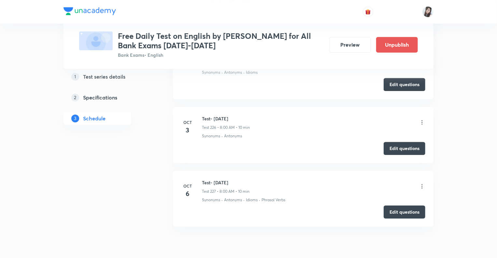
click at [421, 183] on icon at bounding box center [422, 186] width 7 height 7
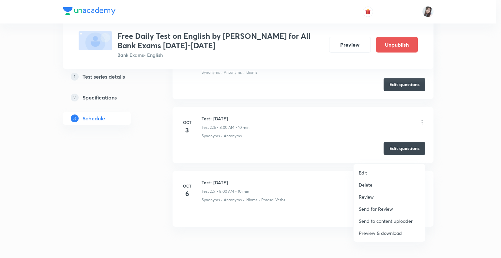
click at [367, 233] on p "Preview & download" at bounding box center [379, 232] width 43 height 7
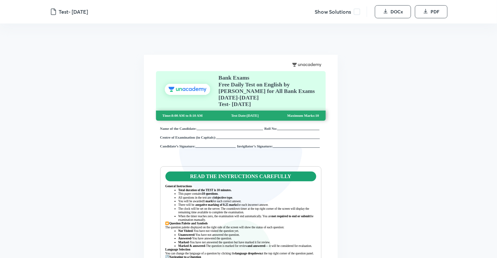
click at [357, 12] on span at bounding box center [357, 11] width 7 height 7
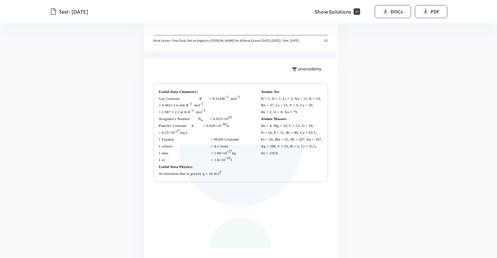
scroll to position [626, 0]
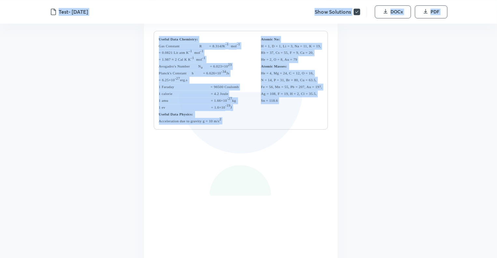
copy body "Lore- 1ip Dol, 1292 Sita Consectet ADIp ELI Sedd Eiusm Temp Incid Utla et Dolor…"
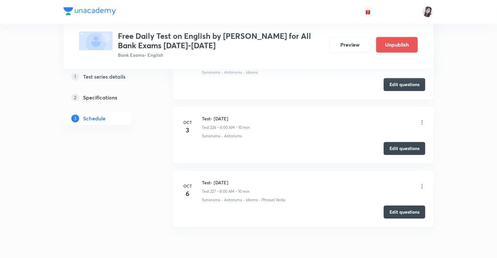
scroll to position [14598, 0]
click at [394, 205] on button "Edit questions" at bounding box center [405, 211] width 42 height 13
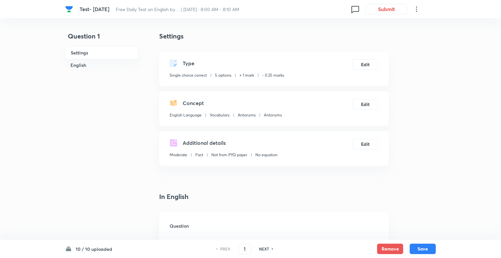
checkbox input "true"
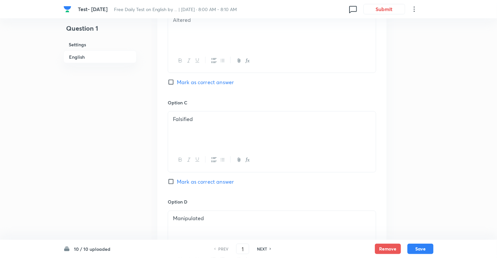
scroll to position [797, 0]
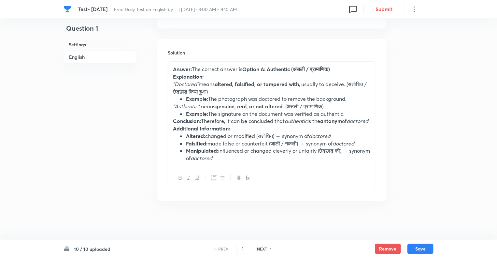
click at [262, 247] on h6 "NEXT" at bounding box center [262, 249] width 10 height 6
type input "2"
checkbox input "false"
click at [262, 247] on h6 "NEXT" at bounding box center [262, 249] width 10 height 6
checkbox input "false"
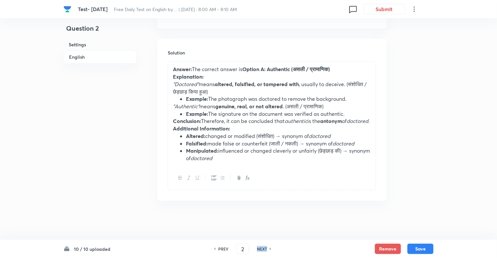
type input "3"
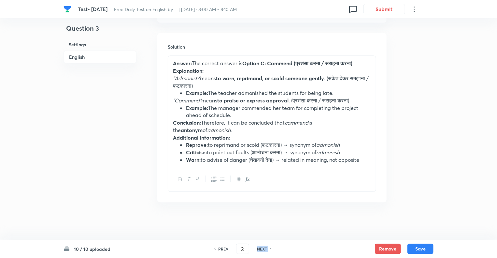
click at [262, 247] on h6 "NEXT" at bounding box center [262, 249] width 10 height 6
checkbox input "false"
type input "4"
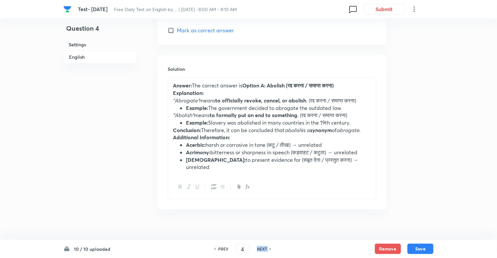
click at [262, 247] on h6 "NEXT" at bounding box center [262, 249] width 10 height 6
checkbox input "false"
type input "5"
checkbox input "true"
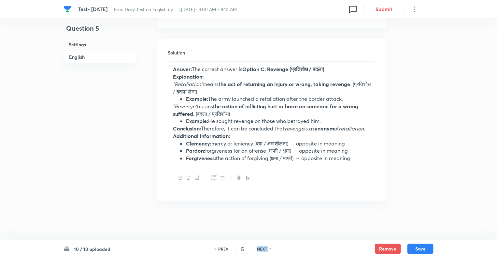
click at [262, 247] on h6 "NEXT" at bounding box center [262, 249] width 10 height 6
type input "6"
checkbox input "true"
checkbox input "false"
click at [262, 247] on h6 "NEXT" at bounding box center [262, 249] width 10 height 6
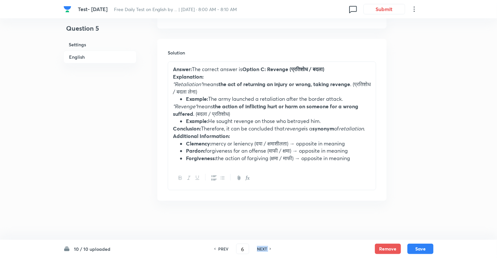
checkbox input "false"
type input "7"
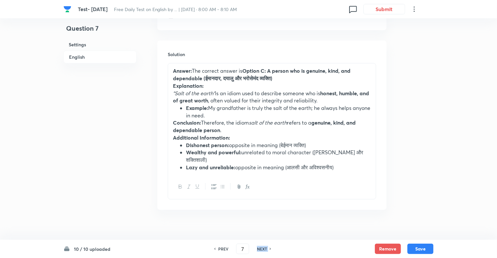
click at [262, 247] on h6 "NEXT" at bounding box center [262, 249] width 10 height 6
checkbox input "false"
type input "8"
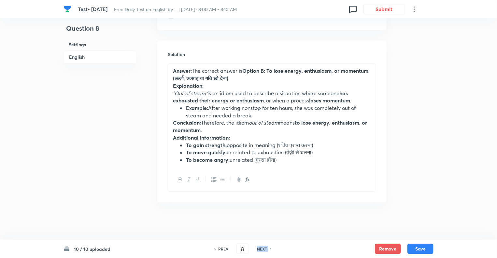
click at [262, 247] on h6 "NEXT" at bounding box center [262, 249] width 10 height 6
checkbox input "false"
type input "9"
checkbox input "true"
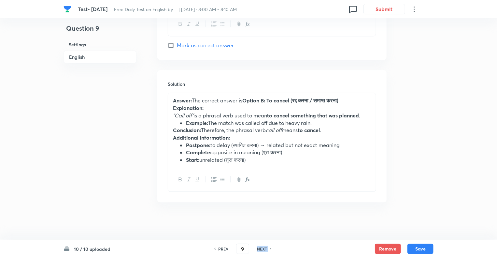
click at [262, 247] on h6 "NEXT" at bounding box center [262, 249] width 10 height 6
type input "10"
checkbox input "true"
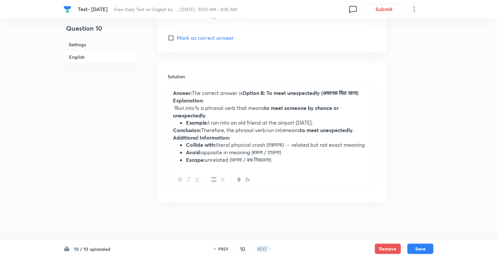
click at [262, 247] on h6 "NEXT" at bounding box center [262, 249] width 10 height 6
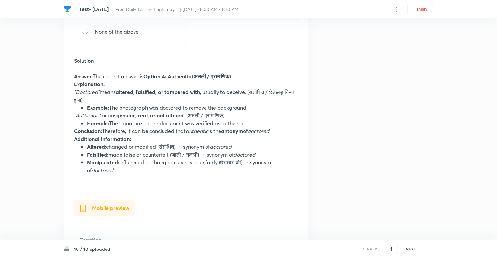
scroll to position [313, 0]
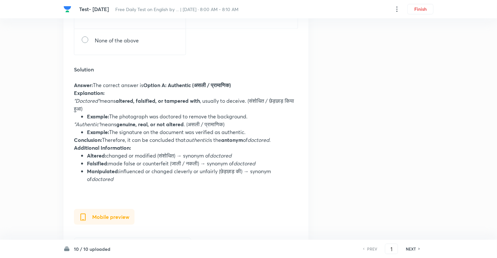
click at [365, 228] on div "Question 1 Type Single choice correct 5 options + 1 mark - 0.25 marks Concept E…" at bounding box center [249, 177] width 370 height 918
click at [411, 249] on h6 "NEXT" at bounding box center [411, 249] width 10 height 6
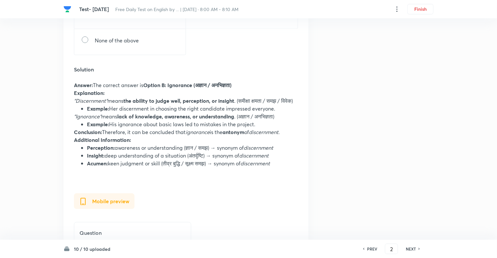
scroll to position [0, 0]
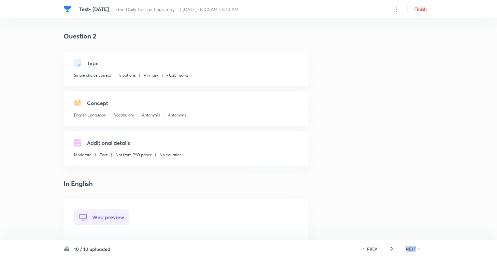
click at [411, 249] on h6 "NEXT" at bounding box center [411, 249] width 10 height 6
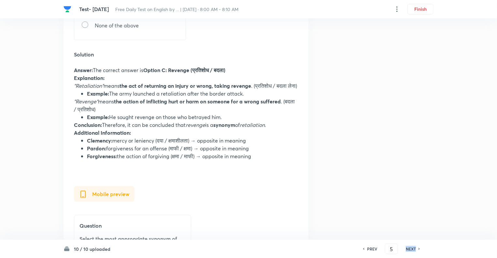
scroll to position [326, 0]
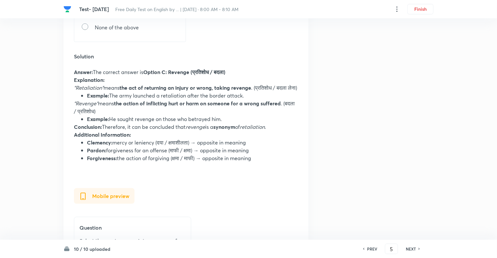
click at [372, 249] on h6 "PREV" at bounding box center [372, 249] width 10 height 6
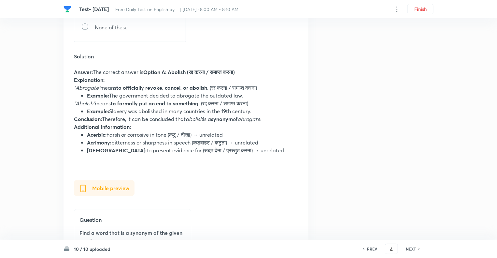
scroll to position [0, 0]
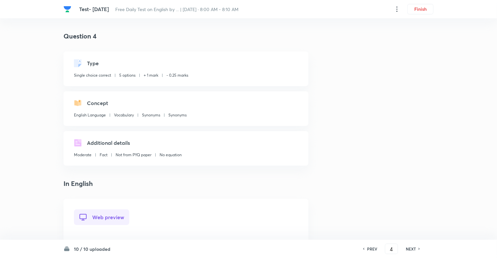
click at [372, 249] on h6 "PREV" at bounding box center [372, 249] width 10 height 6
type input "3"
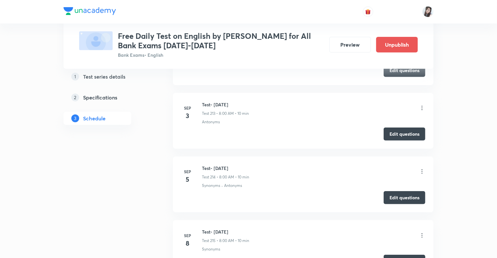
scroll to position [14598, 0]
